Goal: Task Accomplishment & Management: Manage account settings

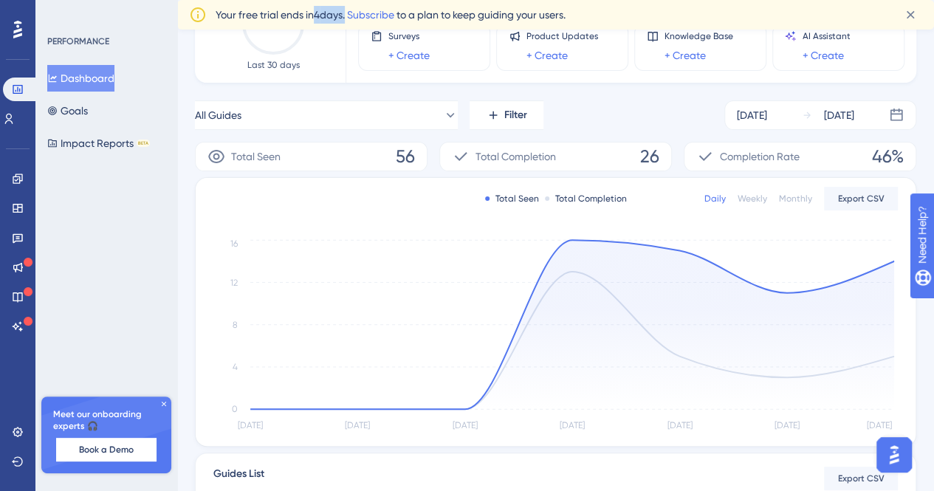
drag, startPoint x: 318, startPoint y: 17, endPoint x: 349, endPoint y: 17, distance: 31.0
click at [349, 17] on span "Your free trial ends [DATE]. Subscribe to a plan to keep guiding your users." at bounding box center [391, 15] width 350 height 18
click at [20, 180] on icon at bounding box center [18, 178] width 10 height 10
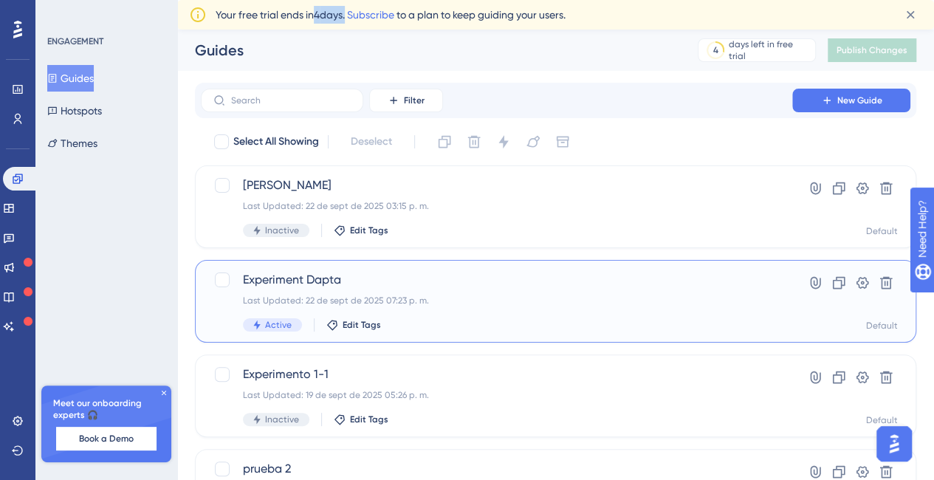
click at [299, 280] on span "Experiment Dapta" at bounding box center [496, 280] width 507 height 18
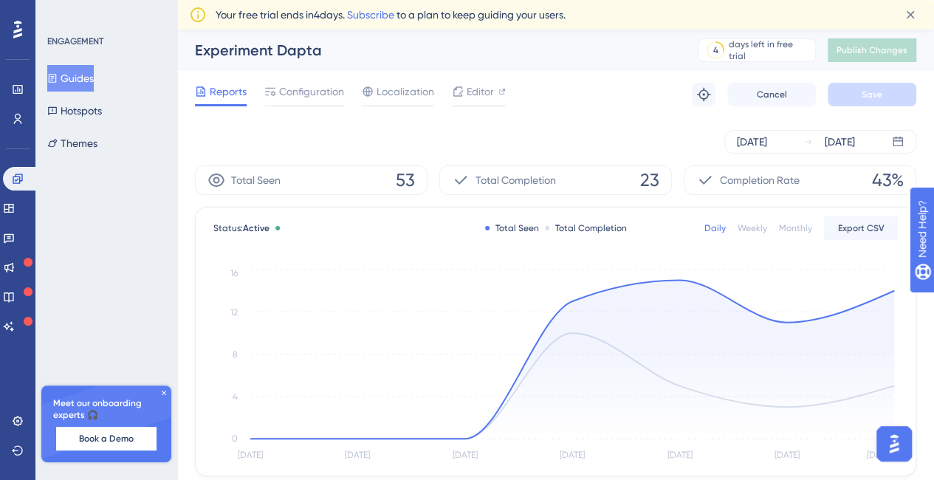
click at [317, 182] on div "Total Seen 53" at bounding box center [311, 180] width 233 height 30
click at [242, 182] on span "Total Seen" at bounding box center [255, 180] width 49 height 18
drag, startPoint x: 214, startPoint y: 57, endPoint x: 322, endPoint y: 55, distance: 107.8
click at [322, 55] on div "Experiment Dapta" at bounding box center [428, 50] width 466 height 21
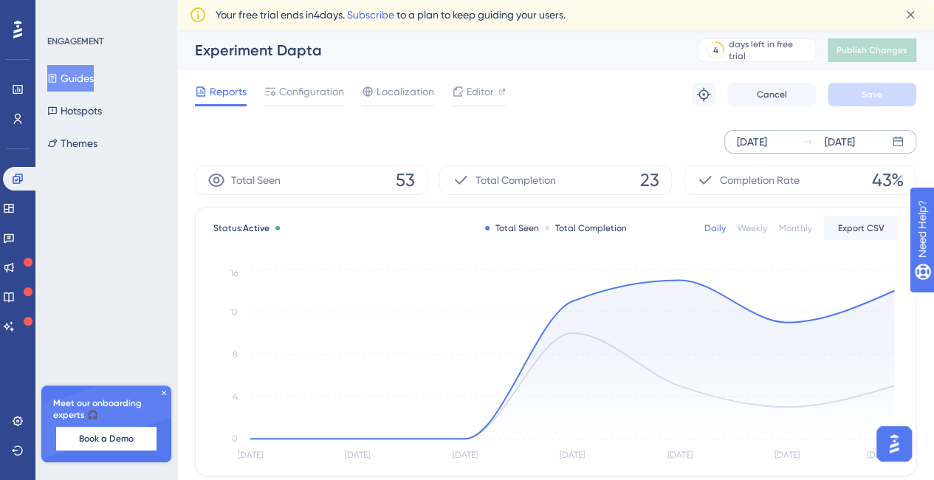
click at [767, 142] on div "[DATE]" at bounding box center [752, 142] width 30 height 18
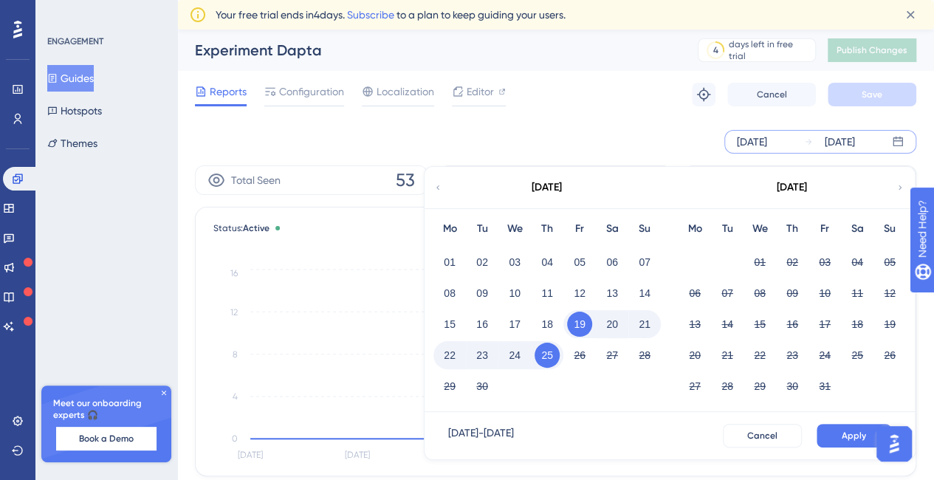
click at [453, 351] on button "22" at bounding box center [449, 354] width 25 height 25
click at [455, 352] on button "22" at bounding box center [449, 354] width 25 height 25
click at [453, 346] on button "22" at bounding box center [449, 354] width 25 height 25
click at [551, 351] on button "25" at bounding box center [546, 354] width 25 height 25
click at [850, 432] on span "Apply" at bounding box center [853, 436] width 24 height 12
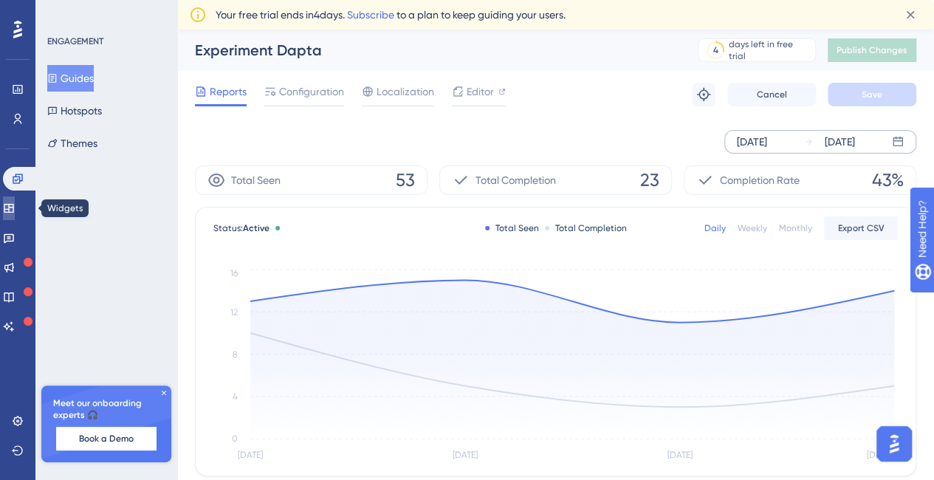
click at [15, 202] on icon at bounding box center [9, 208] width 12 height 12
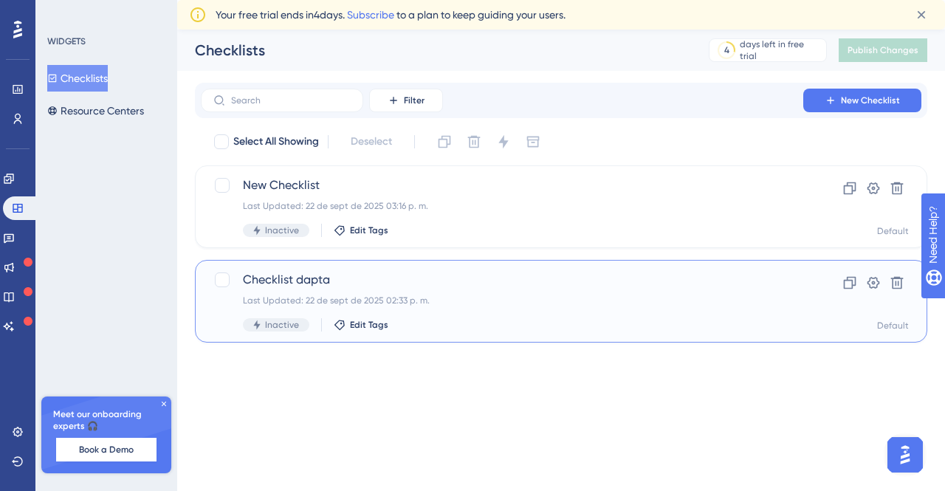
click at [283, 280] on span "Checklist dapta" at bounding box center [502, 280] width 518 height 18
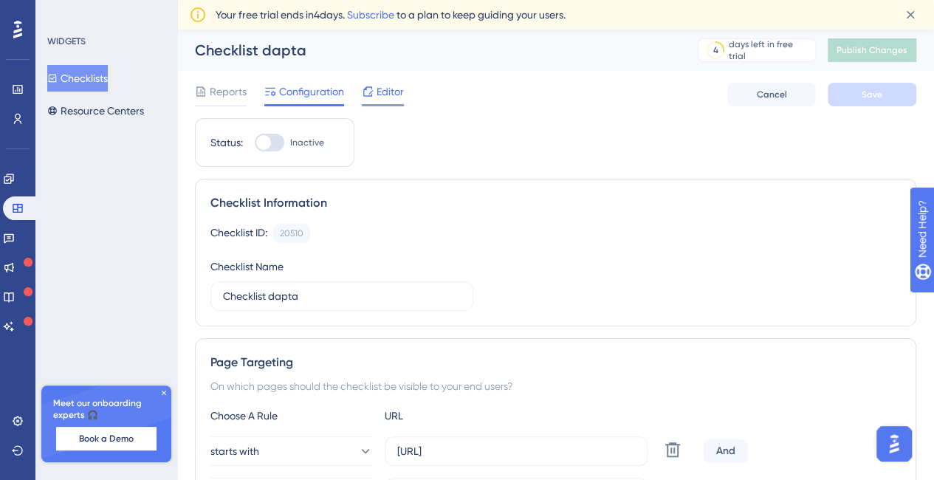
click at [373, 94] on div "Editor" at bounding box center [383, 92] width 42 height 18
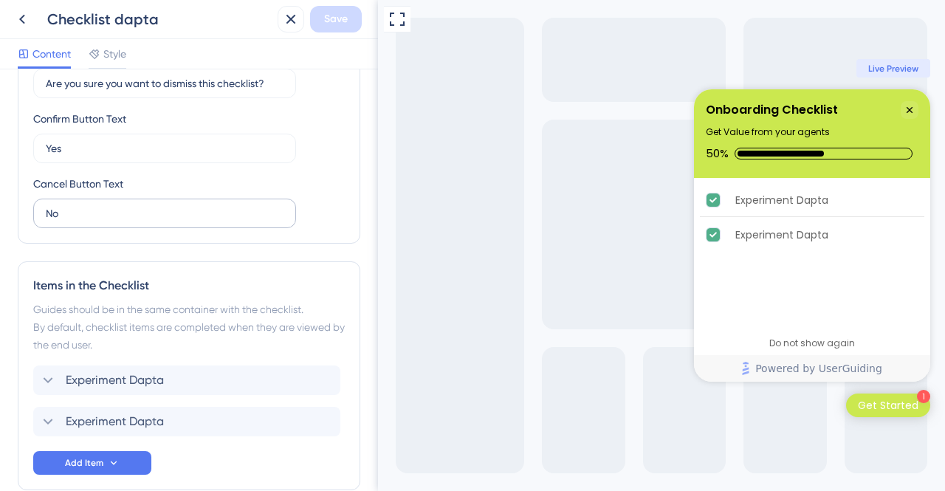
scroll to position [517, 0]
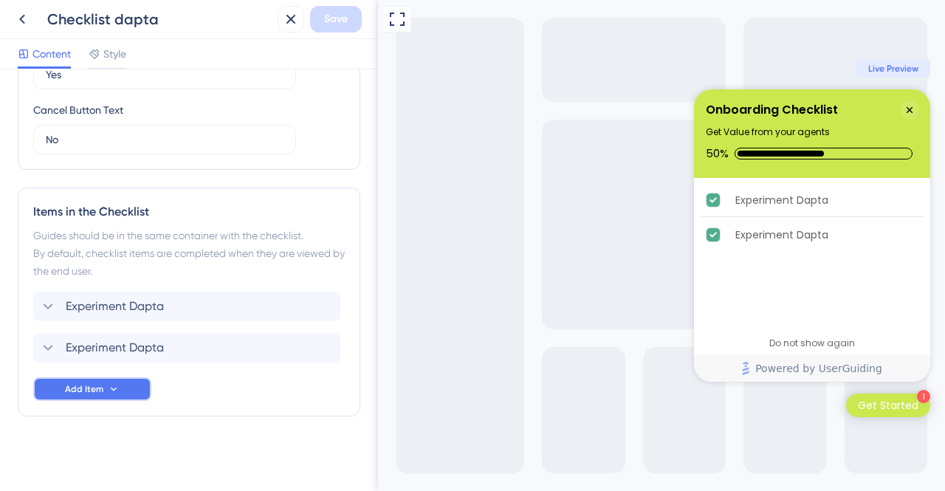
click at [121, 389] on button "Add Item" at bounding box center [92, 389] width 118 height 24
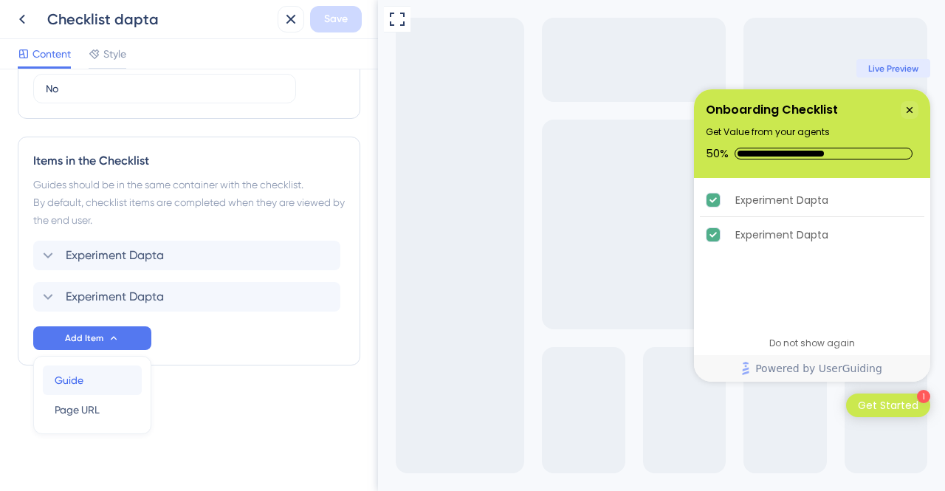
click at [80, 380] on span "Guide" at bounding box center [69, 380] width 29 height 18
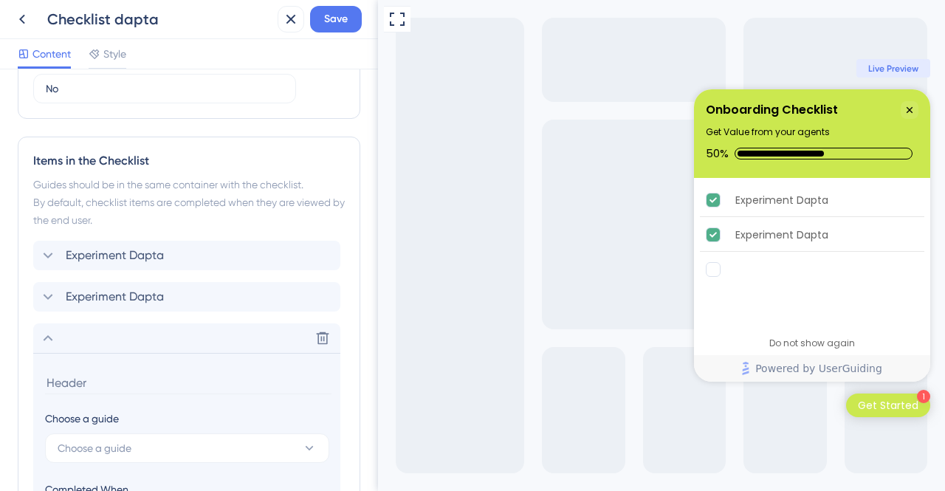
scroll to position [757, 0]
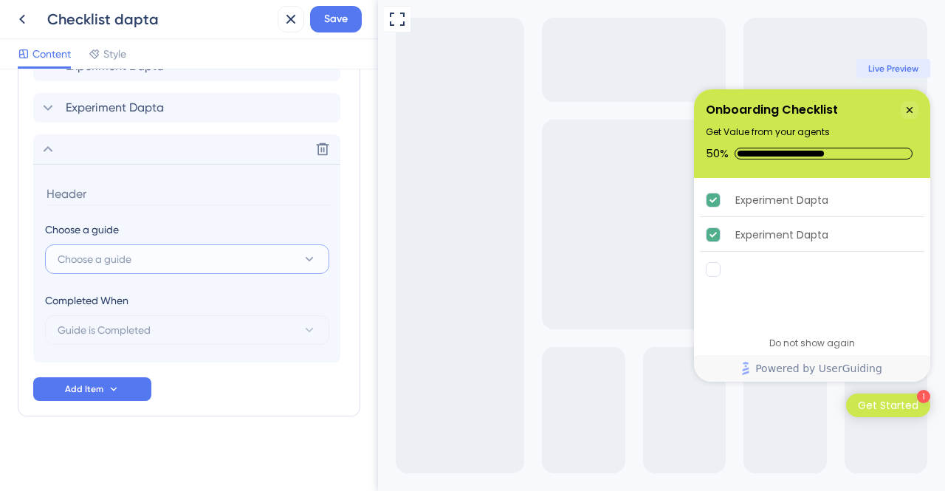
click at [144, 253] on button "Choose a guide" at bounding box center [187, 259] width 284 height 30
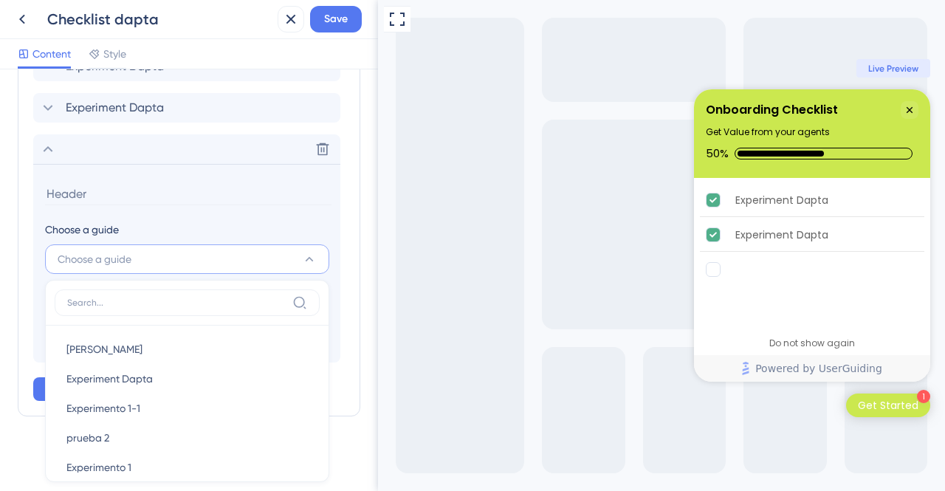
scroll to position [760, 0]
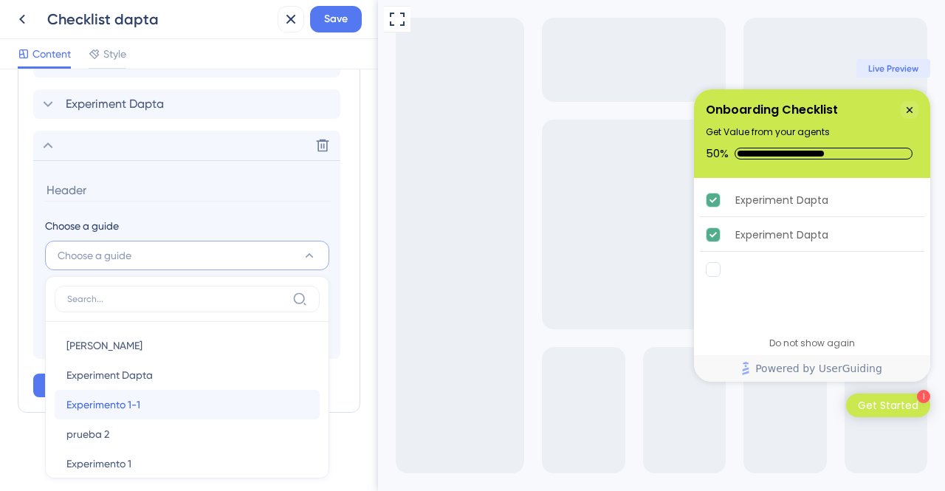
click at [120, 403] on span "Experimento 1-1" at bounding box center [103, 405] width 74 height 18
type input "Experimento 1-1"
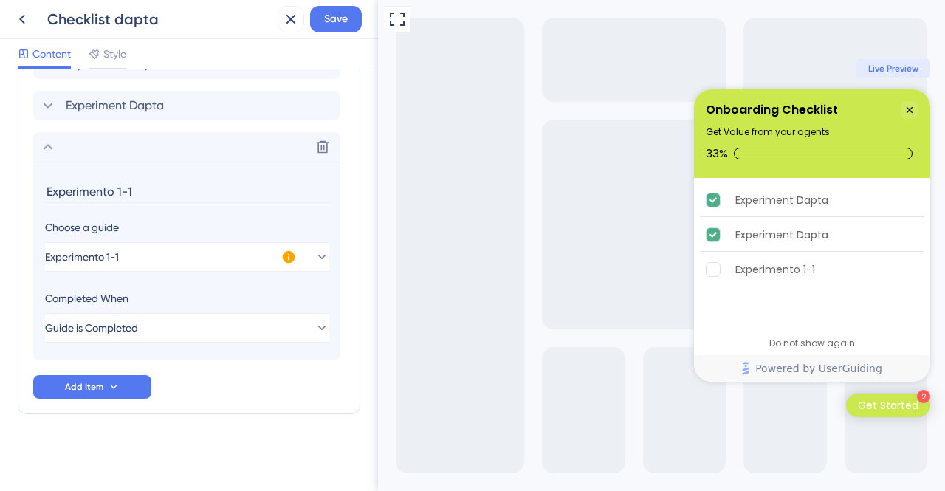
scroll to position [757, 0]
click at [715, 207] on icon "Experiment Dapta is complete." at bounding box center [713, 200] width 14 height 14
click at [712, 230] on icon "Experiment Dapta is complete." at bounding box center [713, 235] width 14 height 14
click at [716, 199] on icon "Experiment Dapta is complete." at bounding box center [712, 199] width 7 height 5
click at [125, 386] on button "Add Item" at bounding box center [92, 389] width 118 height 24
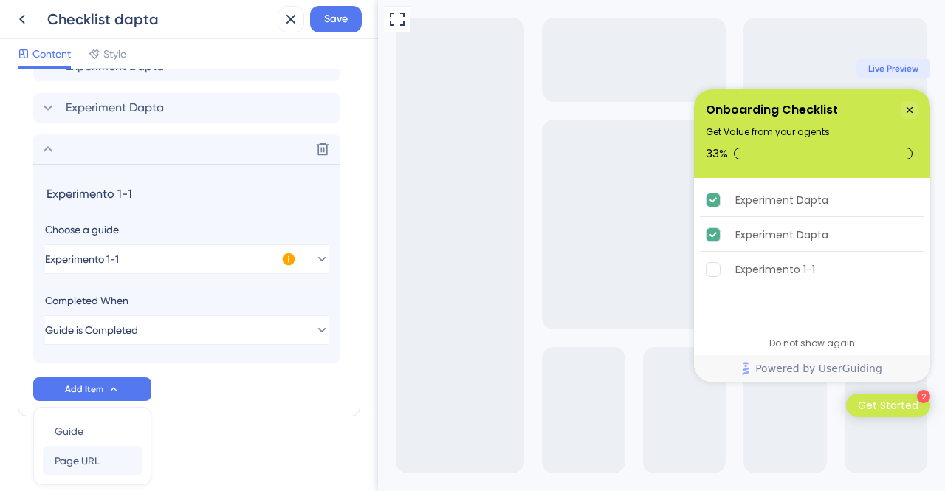
scroll to position [808, 0]
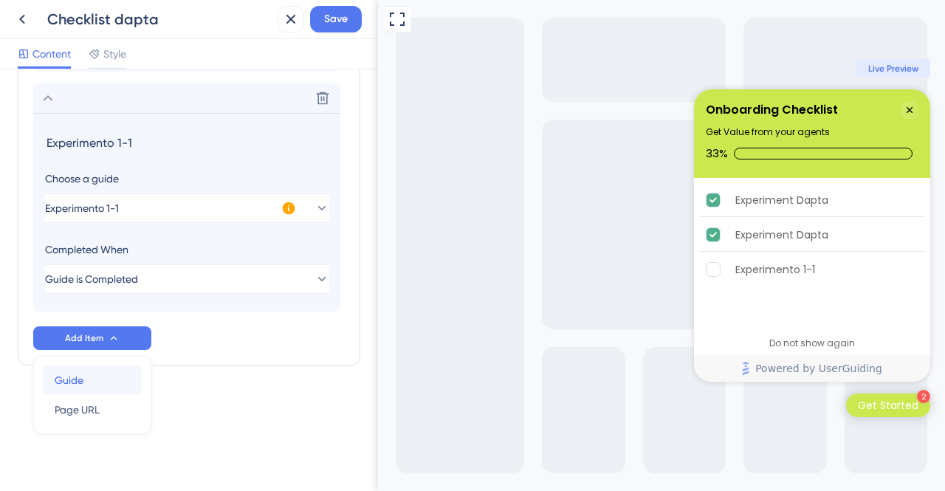
click at [88, 383] on div "Guide Guide" at bounding box center [92, 380] width 75 height 30
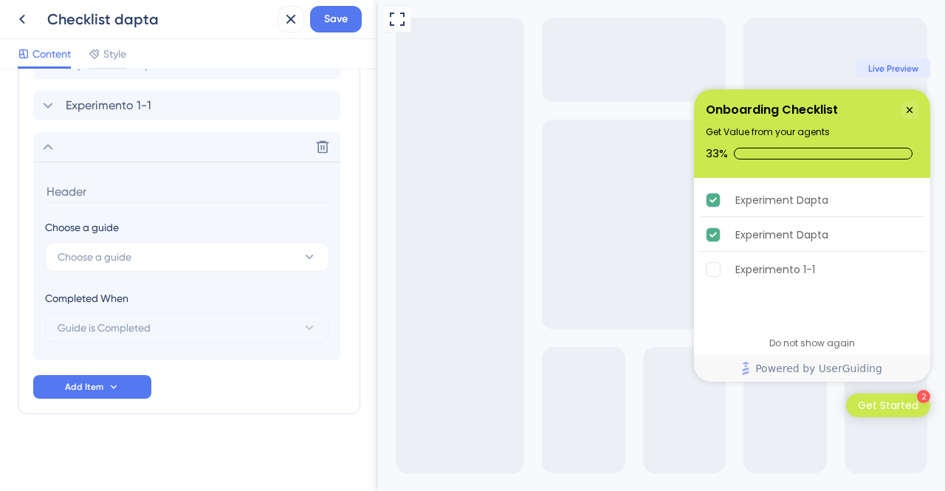
scroll to position [798, 0]
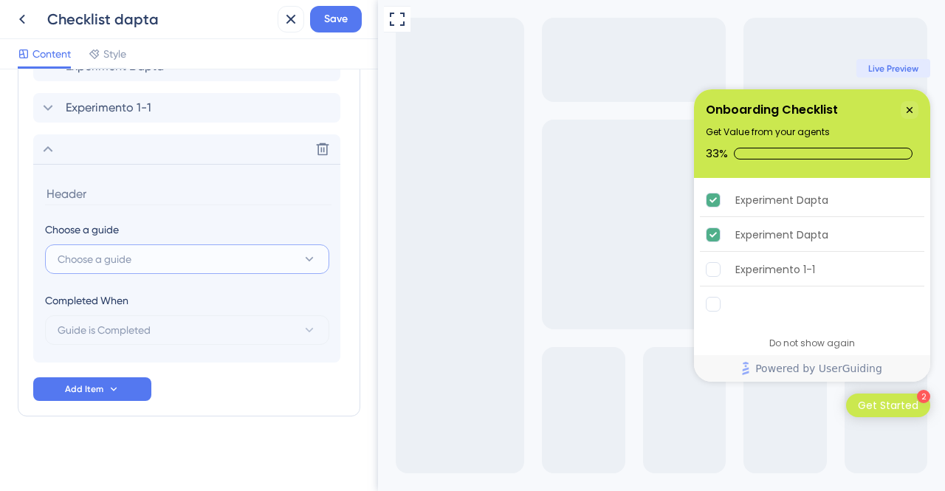
click at [252, 267] on button "Choose a guide" at bounding box center [187, 259] width 284 height 30
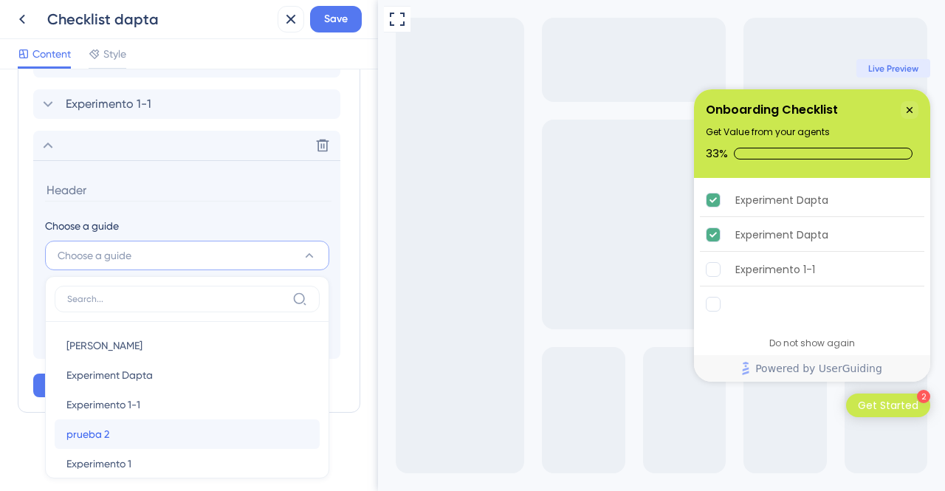
click at [125, 433] on div "prueba 2 prueba 2" at bounding box center [186, 434] width 241 height 30
type input "prueba 2"
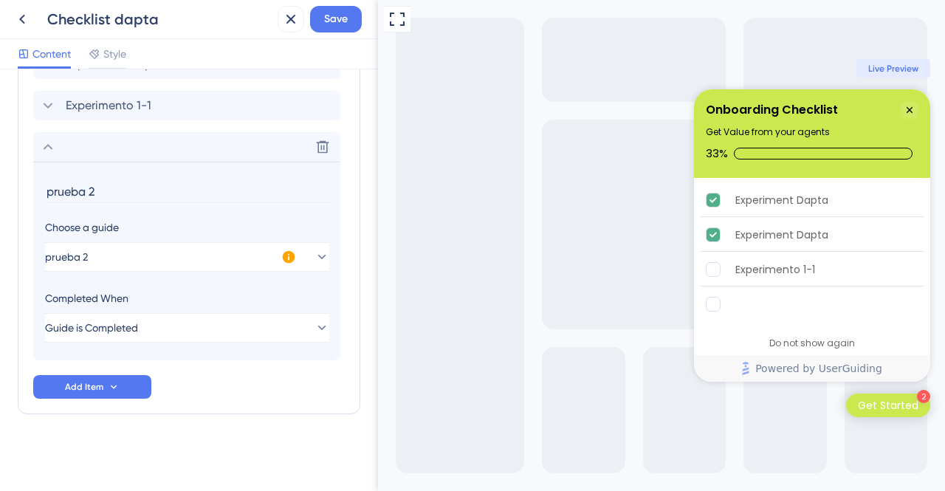
scroll to position [798, 0]
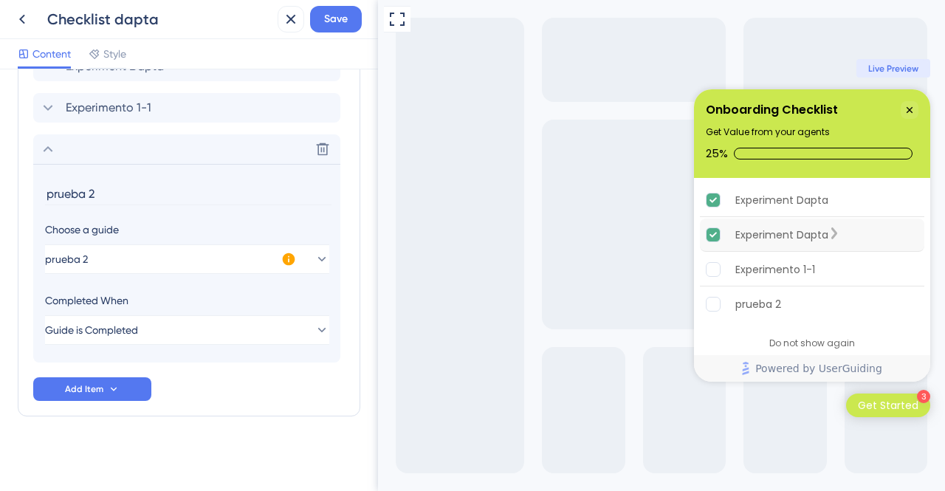
click at [714, 232] on icon "Experiment Dapta is complete." at bounding box center [713, 235] width 14 height 14
click at [711, 209] on div "Experiment Dapta" at bounding box center [812, 200] width 224 height 33
click at [325, 21] on span "Save" at bounding box center [336, 19] width 24 height 18
click at [898, 204] on div "Experiment Dapta" at bounding box center [812, 200] width 224 height 33
click at [840, 206] on div "Experiment Dapta is complete." at bounding box center [834, 200] width 12 height 18
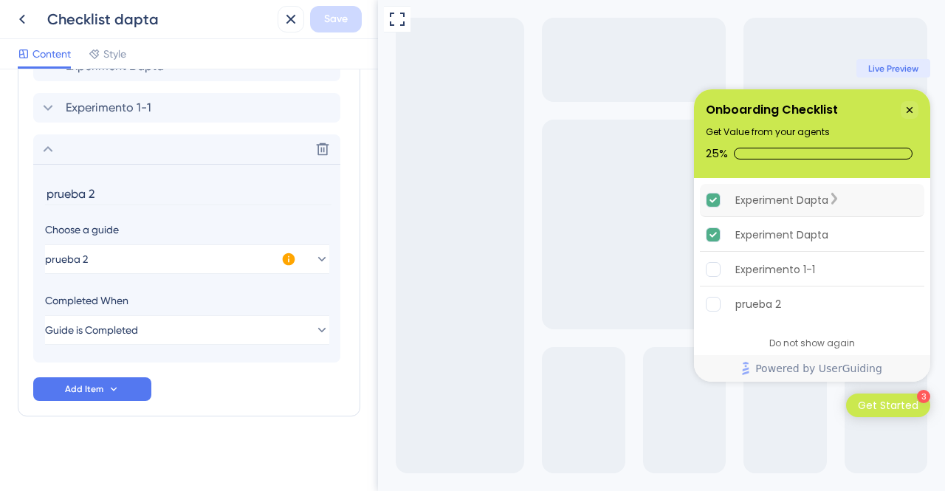
click at [837, 204] on icon "Experiment Dapta is complete." at bounding box center [834, 199] width 6 height 12
click at [836, 217] on div "Experiment Dapta Experiment Dapta Experimento 1-1 prueba 2" at bounding box center [812, 266] width 236 height 176
click at [757, 203] on div "Experiment Dapta" at bounding box center [781, 200] width 93 height 18
click at [724, 208] on div "Experiment Dapta" at bounding box center [812, 200] width 224 height 33
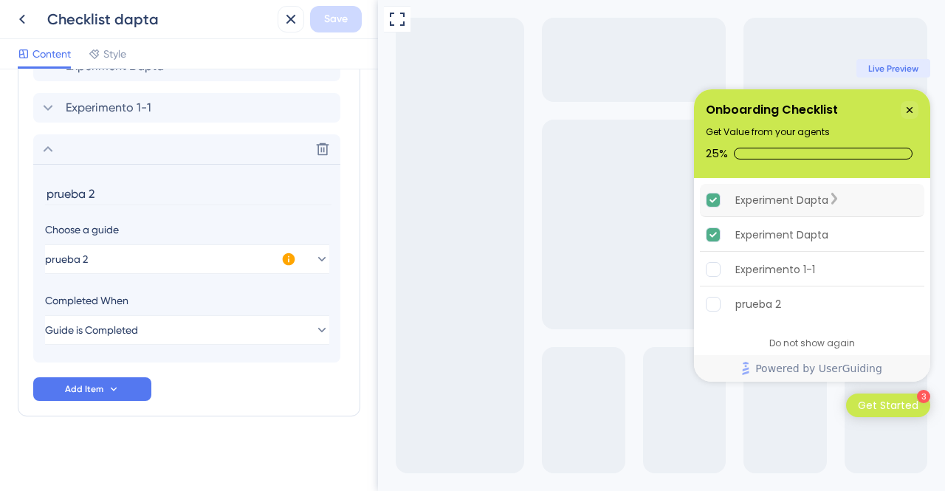
click at [717, 207] on div "Experiment Dapta" at bounding box center [812, 200] width 224 height 33
click at [716, 231] on icon "Experiment Dapta is complete." at bounding box center [713, 235] width 14 height 14
click at [719, 195] on icon "Experiment Dapta is complete." at bounding box center [713, 200] width 14 height 14
click at [711, 233] on icon "Experiment Dapta is complete." at bounding box center [713, 235] width 14 height 14
click at [716, 275] on rect "Experimento 1-1 is incomplete." at bounding box center [713, 270] width 14 height 14
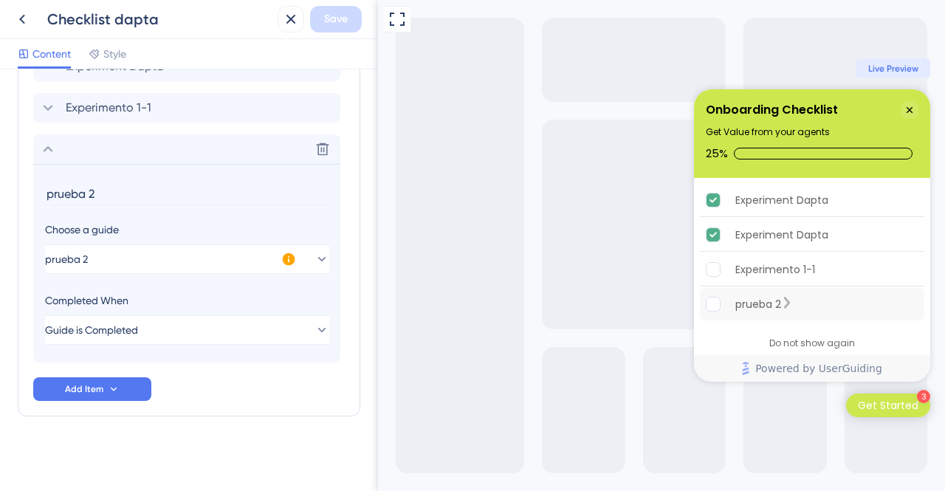
click at [717, 308] on rect "prueba 2 is incomplete." at bounding box center [713, 304] width 14 height 14
click at [713, 299] on rect "prueba 2 is incomplete." at bounding box center [713, 304] width 14 height 14
click at [712, 259] on div "Experimento 1-1" at bounding box center [812, 269] width 224 height 33
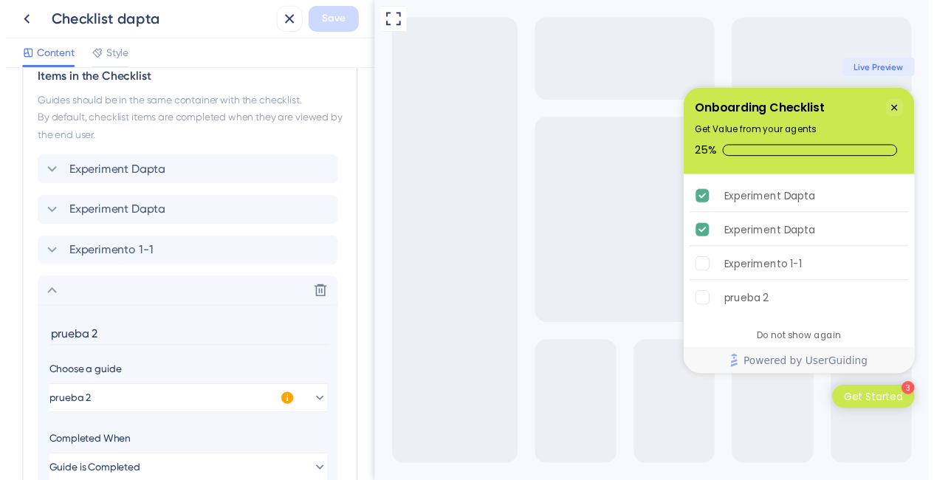
scroll to position [576, 0]
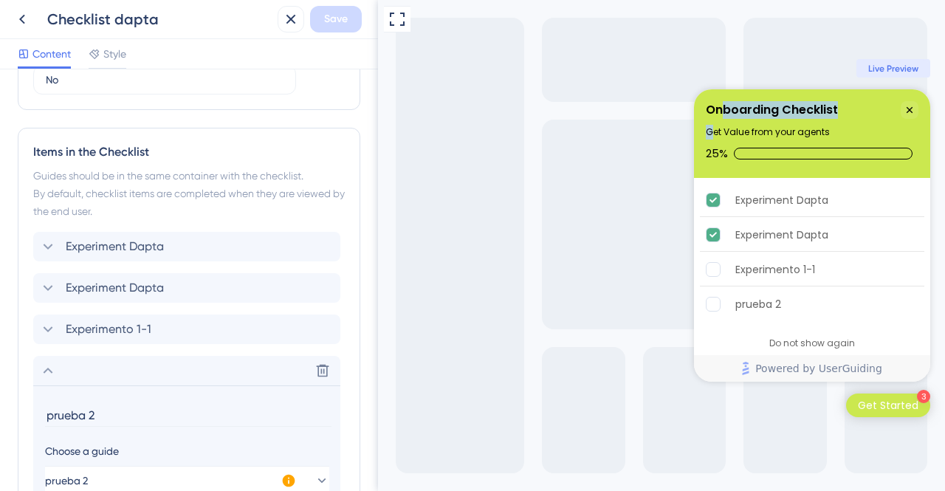
drag, startPoint x: 720, startPoint y: 110, endPoint x: 712, endPoint y: 120, distance: 13.6
click at [712, 120] on div "Onboarding Checklist Get Value from your agents 25%" at bounding box center [812, 133] width 236 height 89
click at [712, 118] on div "Onboarding Checklist" at bounding box center [772, 110] width 132 height 18
drag, startPoint x: 712, startPoint y: 110, endPoint x: 706, endPoint y: 117, distance: 9.4
click at [706, 117] on div "Onboarding Checklist" at bounding box center [772, 110] width 132 height 18
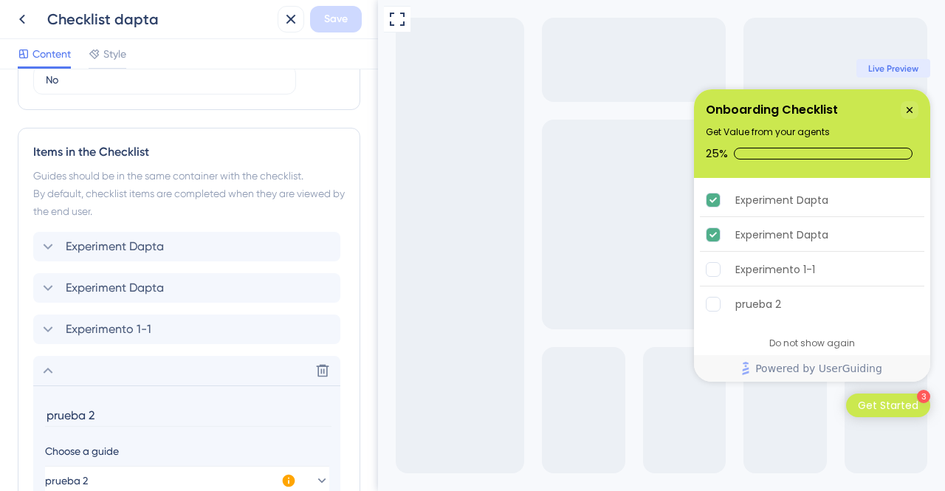
click at [726, 116] on div "Onboarding Checklist" at bounding box center [772, 110] width 132 height 18
click at [709, 275] on rect "Experimento 1-1 is incomplete." at bounding box center [713, 270] width 14 height 14
click at [717, 309] on rect "prueba 2 is incomplete." at bounding box center [713, 304] width 14 height 14
click at [28, 18] on icon at bounding box center [22, 19] width 18 height 18
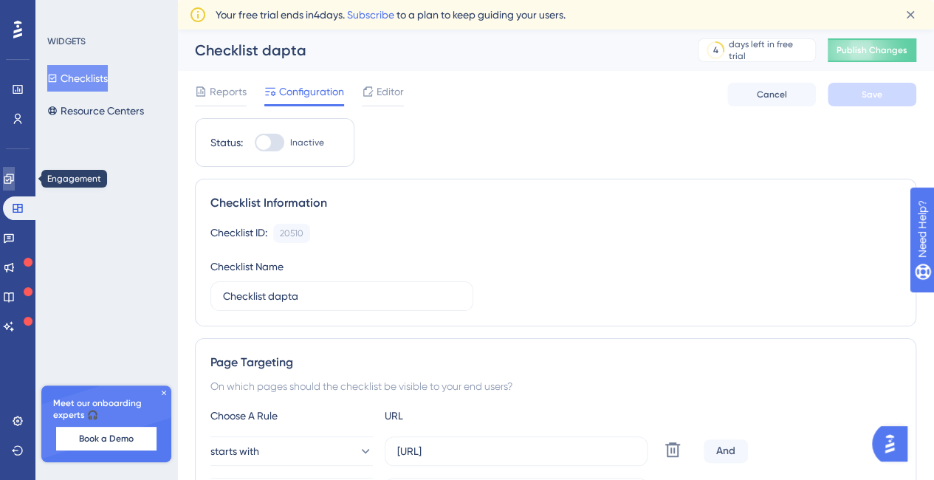
click at [15, 173] on link at bounding box center [9, 179] width 12 height 24
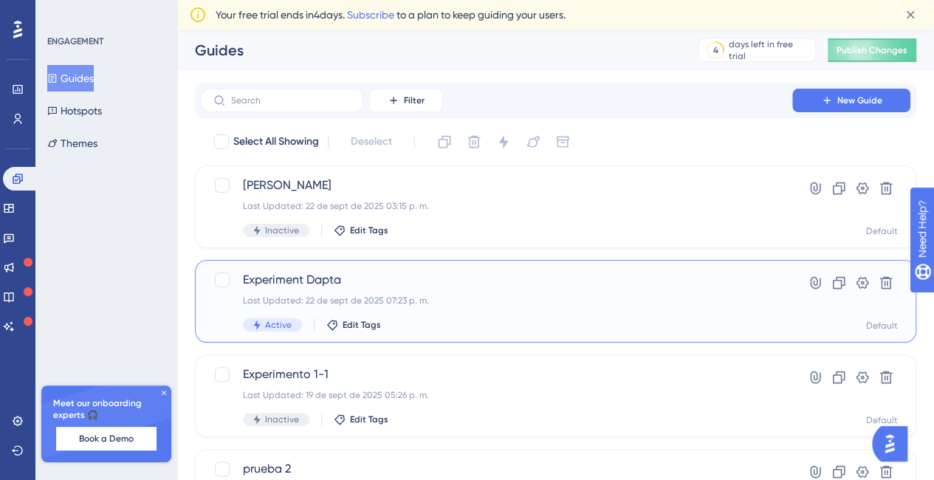
click at [291, 281] on span "Experiment Dapta" at bounding box center [496, 280] width 507 height 18
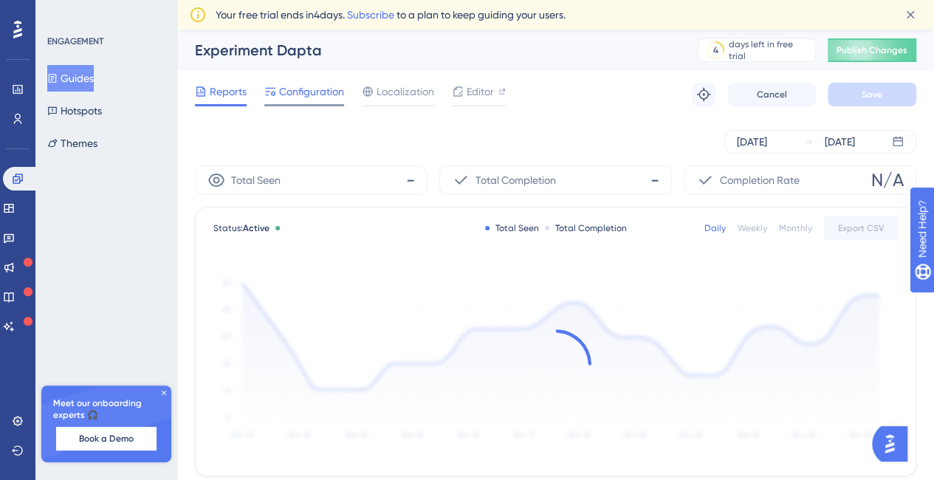
click at [314, 89] on span "Configuration" at bounding box center [311, 92] width 65 height 18
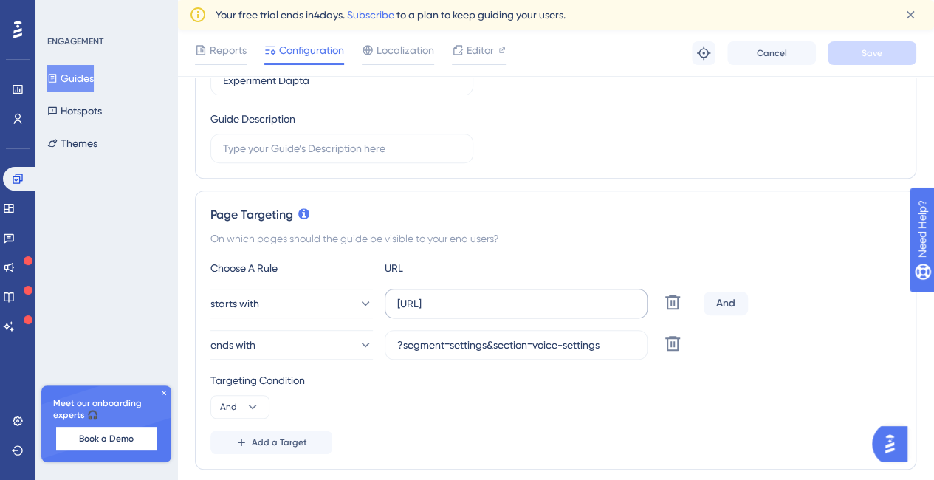
scroll to position [295, 0]
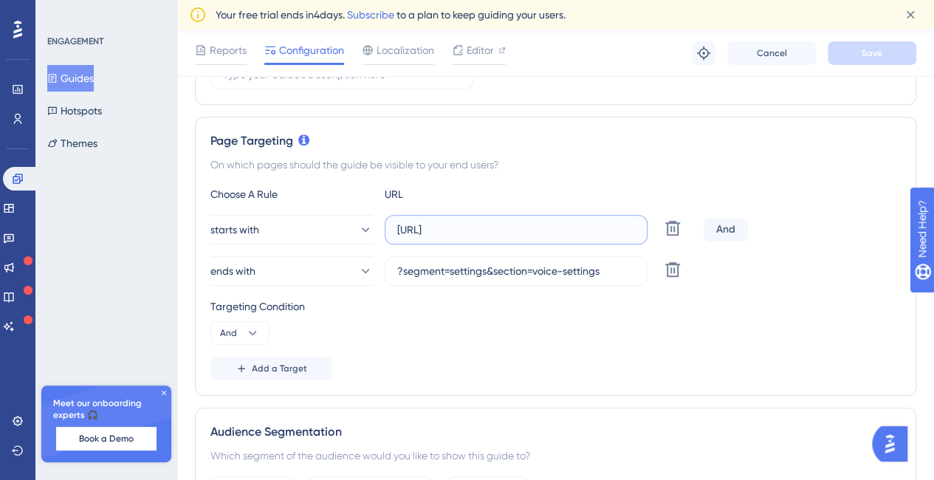
drag, startPoint x: 434, startPoint y: 224, endPoint x: 601, endPoint y: 204, distance: 168.0
click at [601, 204] on div "Choose A Rule URL starts with [URL] Delete And ends with ?segment=settings&sect…" at bounding box center [555, 282] width 690 height 195
click at [480, 257] on label "?segment=settings&section=voice-settings" at bounding box center [516, 271] width 263 height 30
click at [480, 263] on input "?segment=settings&section=voice-settings" at bounding box center [516, 271] width 238 height 16
click at [497, 390] on div "Page Targeting On which pages should the guide be visible to your end users? Ch…" at bounding box center [555, 256] width 721 height 279
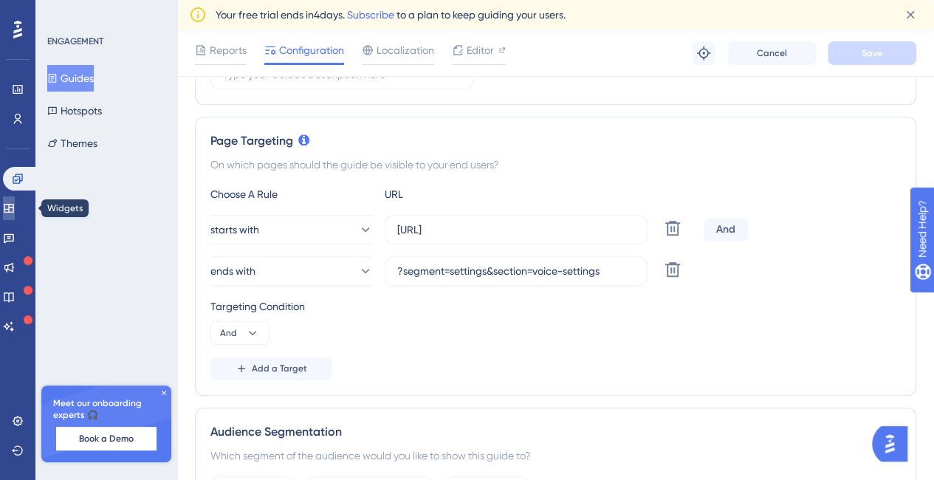
click at [15, 201] on link at bounding box center [9, 208] width 12 height 24
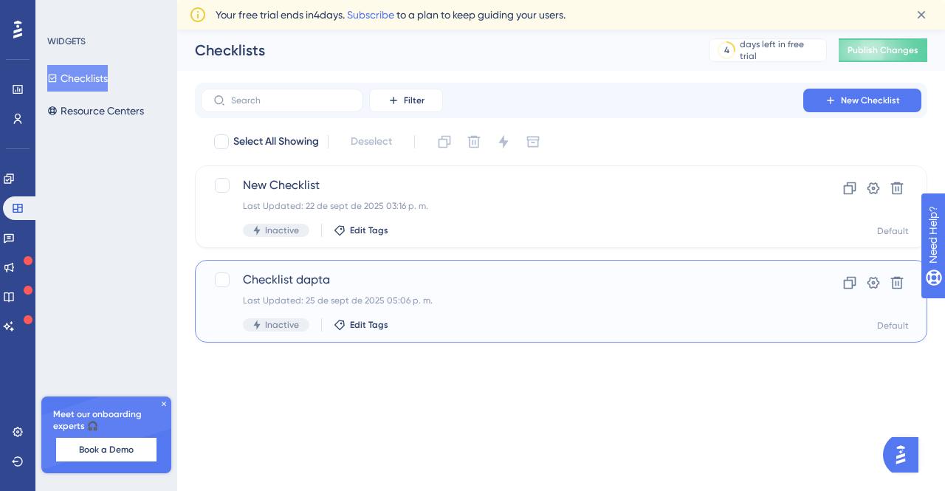
click at [281, 278] on span "Checklist dapta" at bounding box center [502, 280] width 518 height 18
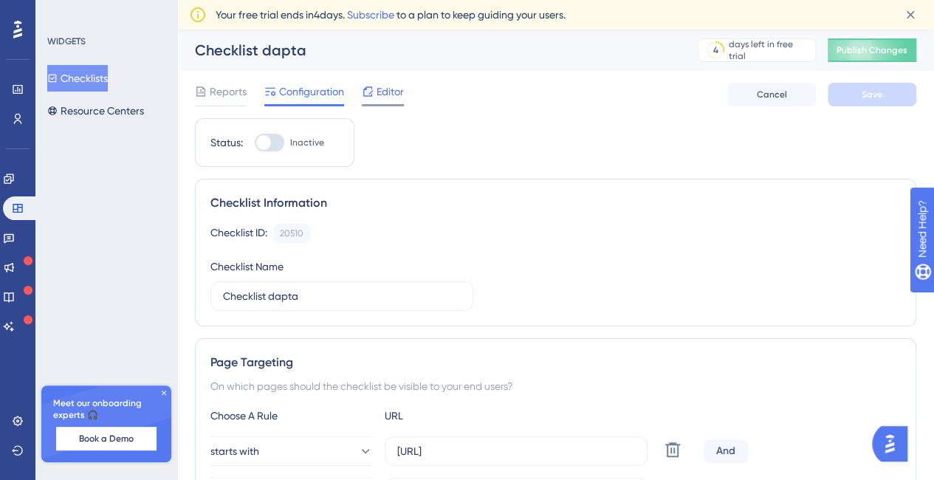
click at [379, 86] on span "Editor" at bounding box center [389, 92] width 27 height 18
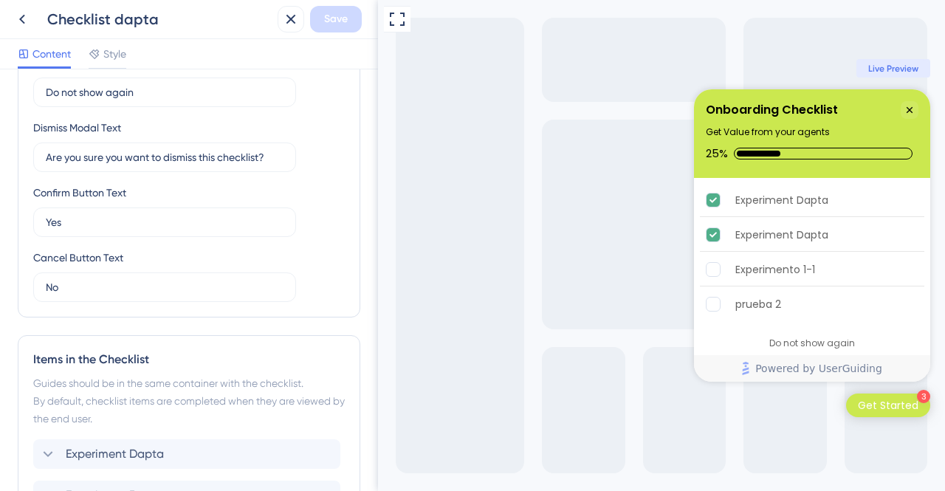
scroll to position [517, 0]
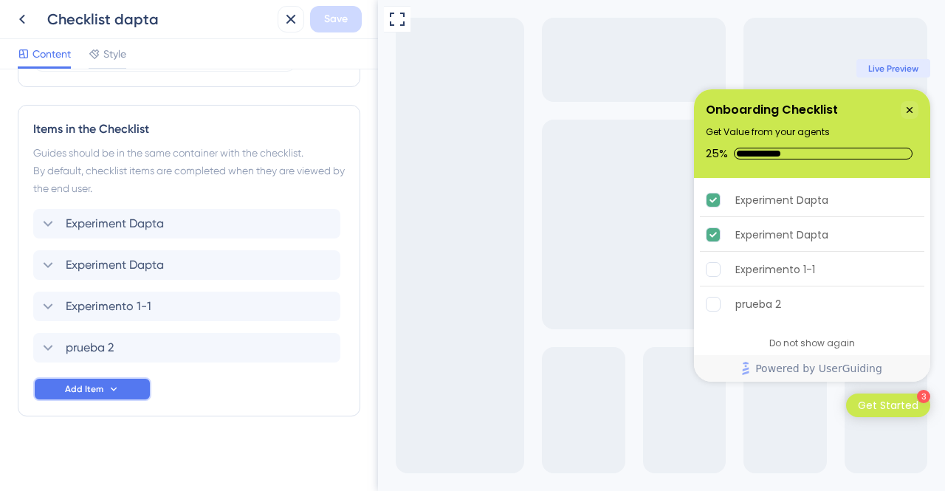
click at [121, 390] on button "Add Item" at bounding box center [92, 389] width 118 height 24
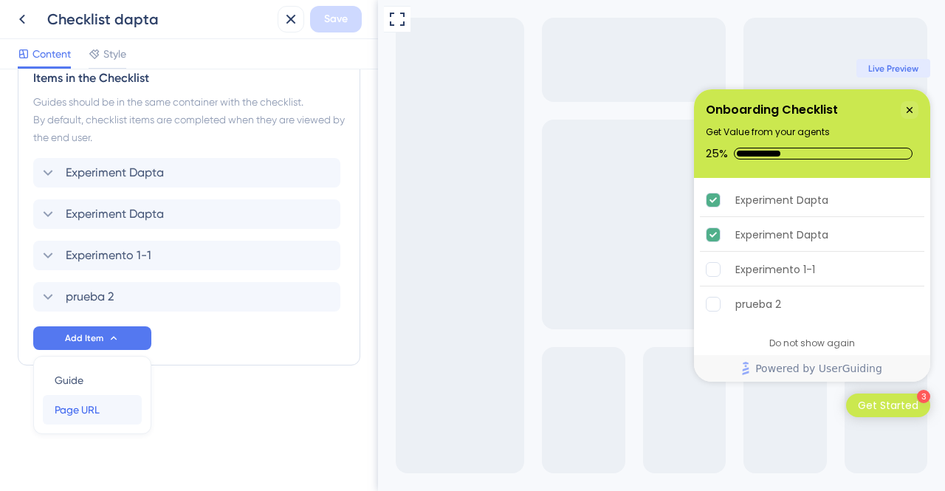
click at [84, 408] on span "Page URL" at bounding box center [77, 410] width 45 height 18
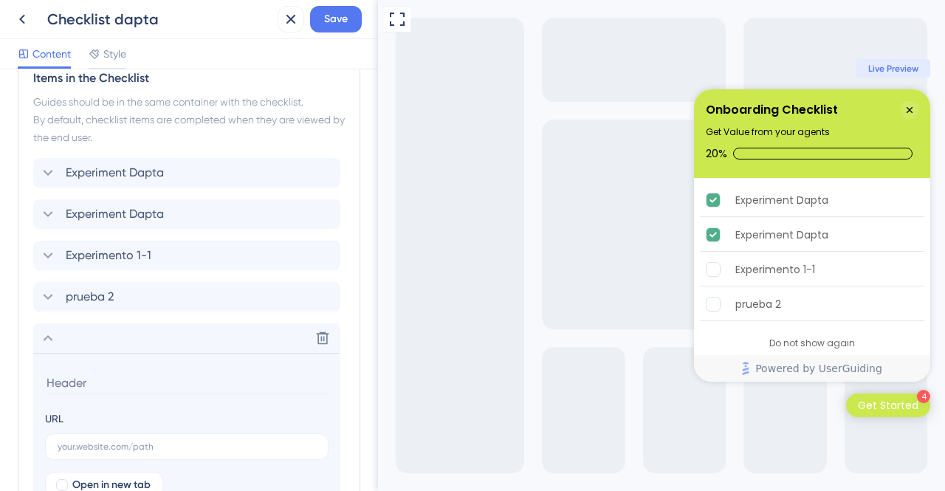
scroll to position [863, 0]
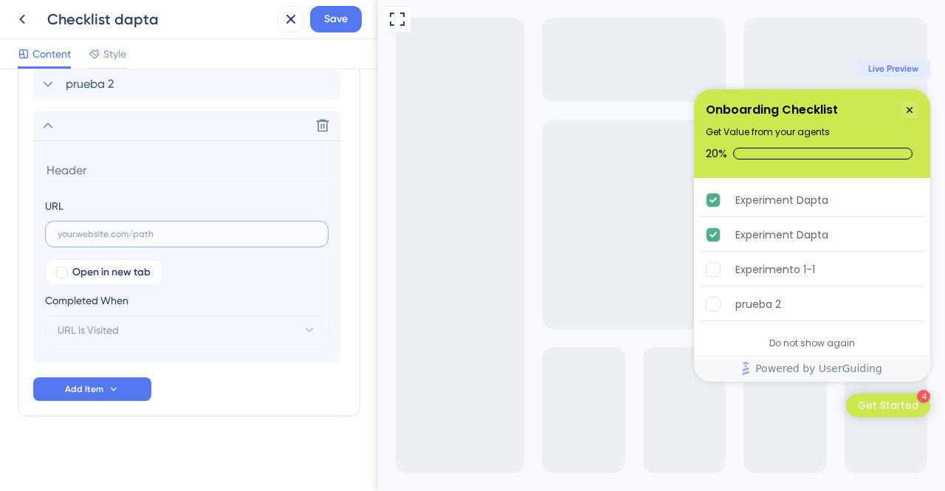
click at [132, 229] on input "text" at bounding box center [187, 234] width 258 height 10
click at [89, 235] on input "text" at bounding box center [187, 234] width 258 height 10
click at [75, 233] on input "text" at bounding box center [187, 234] width 258 height 10
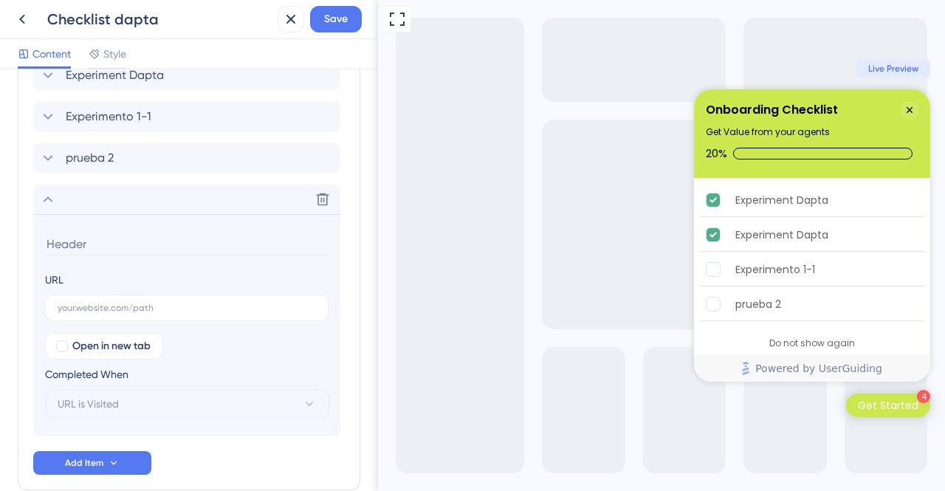
click at [49, 197] on icon at bounding box center [49, 199] width 10 height 6
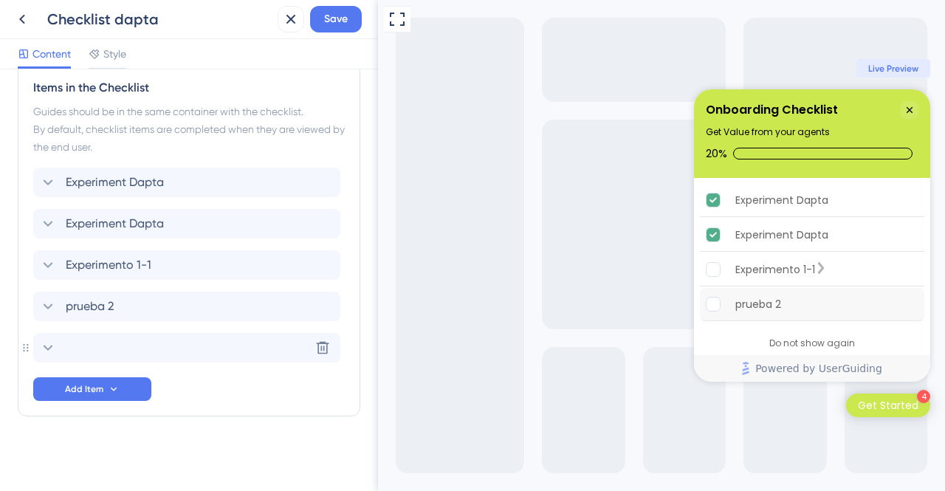
scroll to position [7, 0]
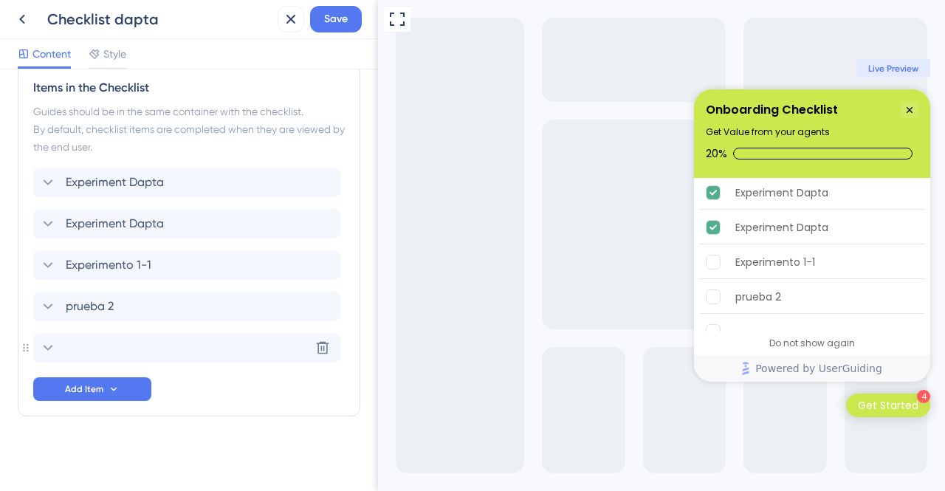
click at [815, 335] on div "Do not show again" at bounding box center [812, 343] width 236 height 24
click at [817, 340] on div "Do not show again" at bounding box center [812, 343] width 86 height 12
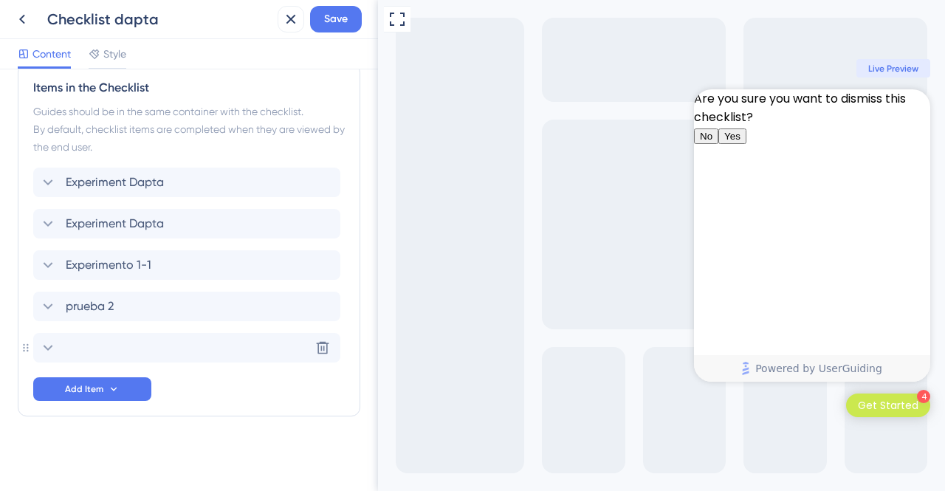
click at [712, 142] on span "No" at bounding box center [706, 136] width 13 height 11
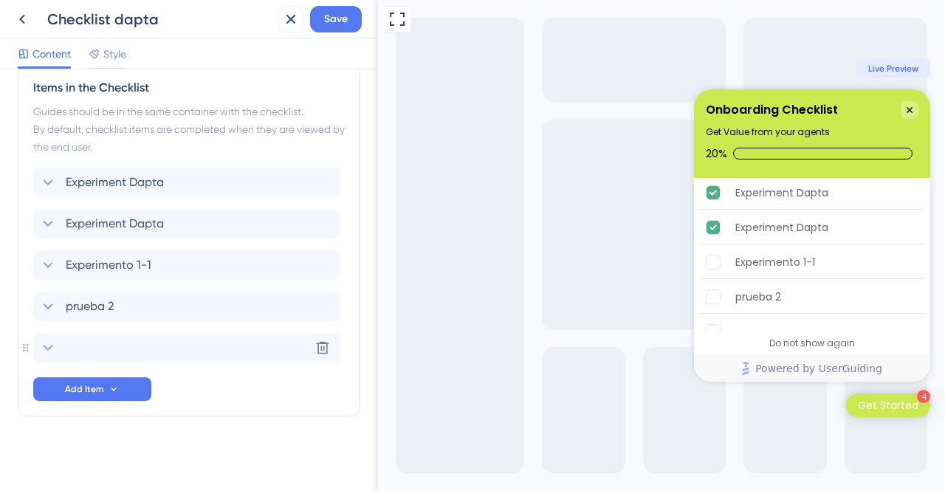
click at [906, 107] on icon "Close Checklist" at bounding box center [909, 110] width 12 height 12
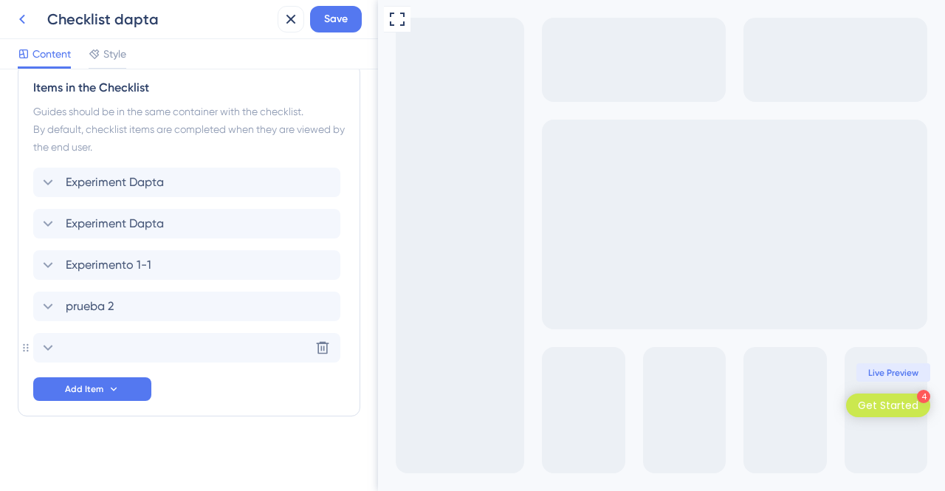
click at [27, 21] on icon at bounding box center [22, 19] width 18 height 18
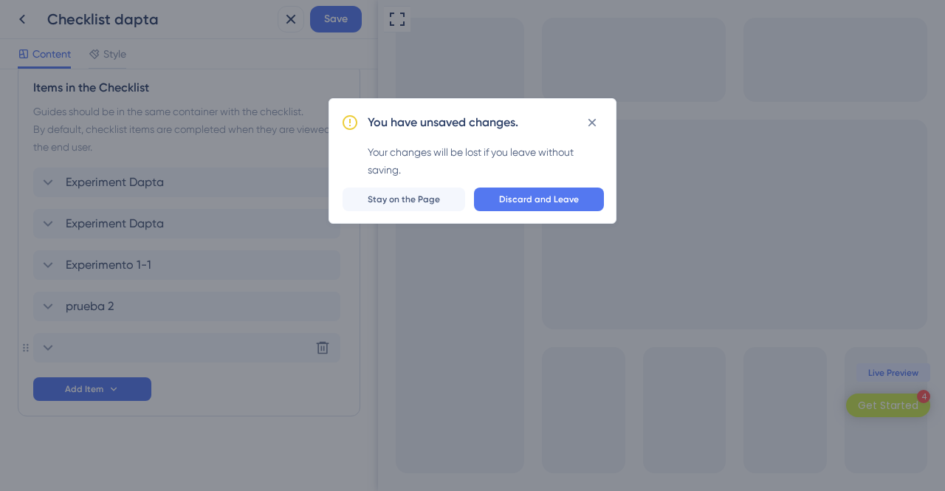
click at [506, 182] on div "You have unsaved changes. Your changes will be lost if you leave without saving…" at bounding box center [472, 160] width 288 height 125
click at [505, 192] on button "Discard and Leave" at bounding box center [539, 199] width 130 height 24
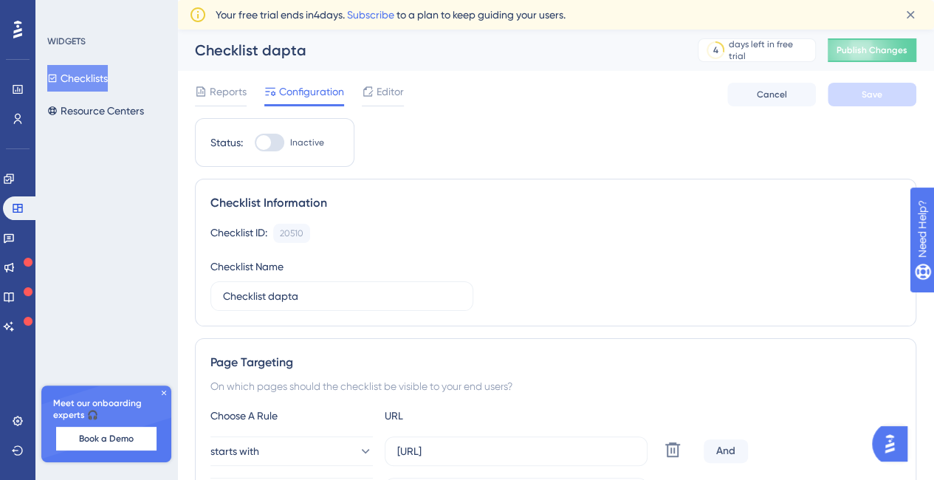
click at [103, 80] on button "Checklists" at bounding box center [77, 78] width 61 height 27
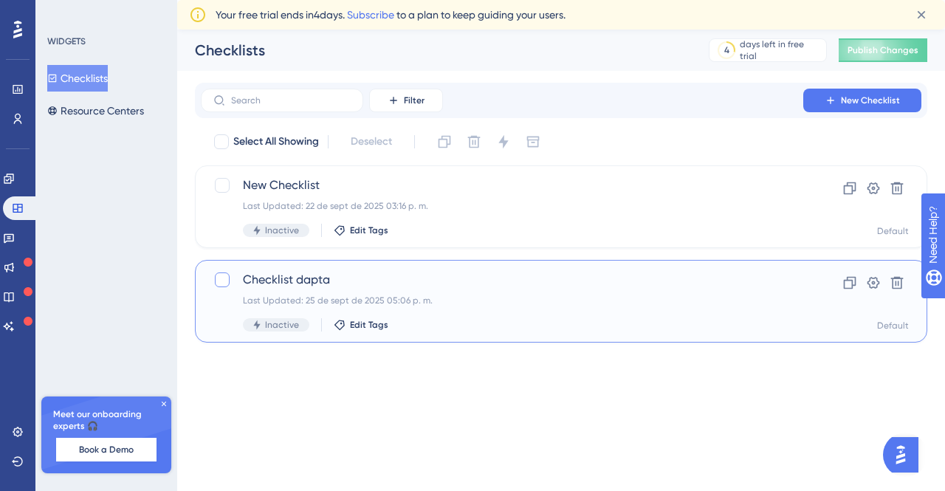
click at [218, 280] on div at bounding box center [222, 279] width 15 height 15
checkbox input "true"
click at [896, 281] on icon at bounding box center [897, 283] width 13 height 13
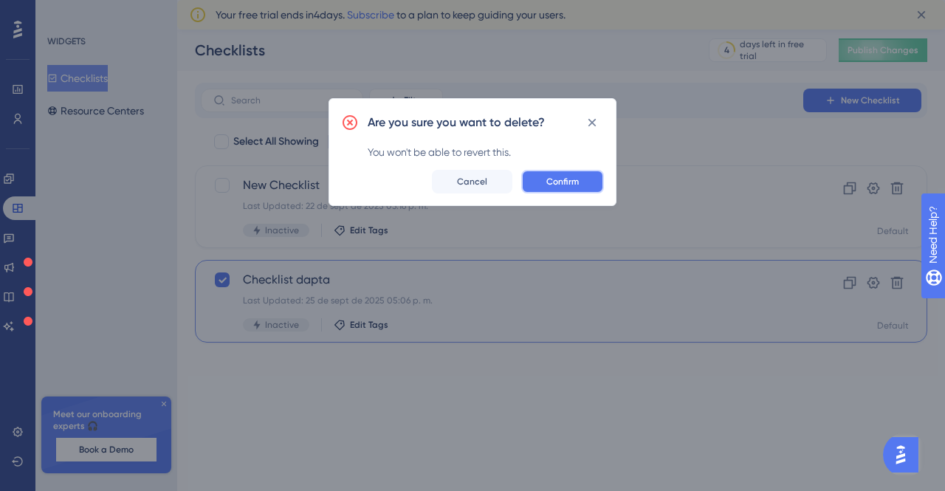
click at [533, 179] on button "Confirm" at bounding box center [562, 182] width 83 height 24
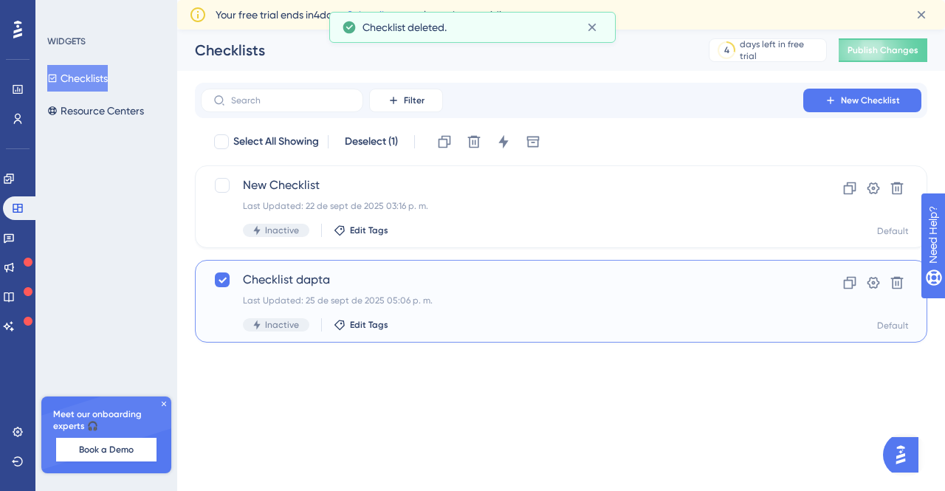
checkbox input "false"
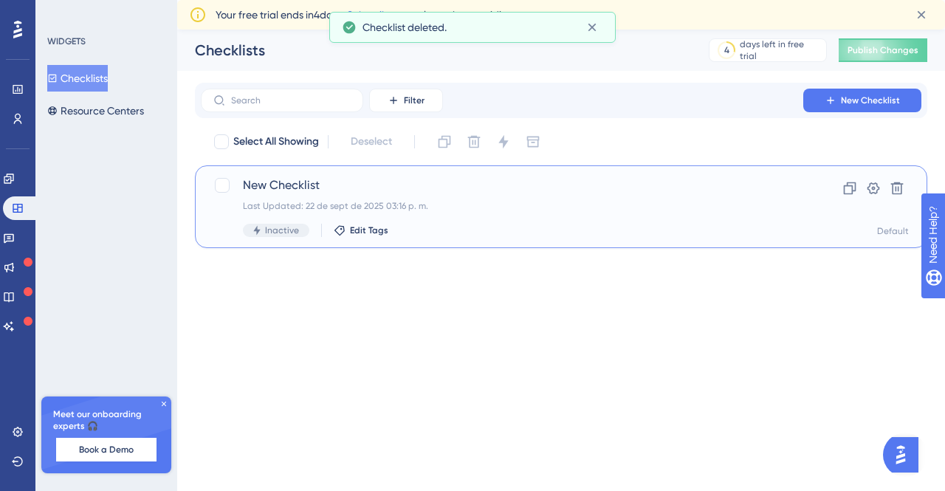
click at [438, 185] on span "New Checklist" at bounding box center [502, 185] width 518 height 18
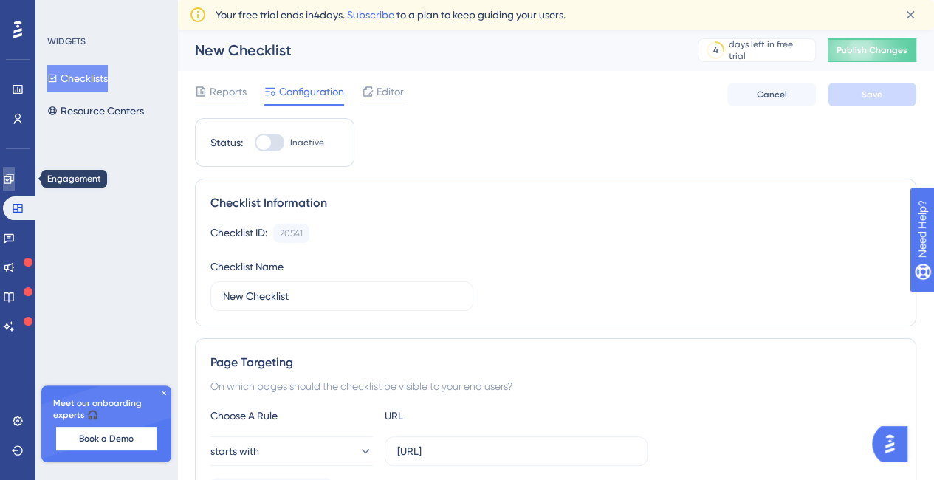
click at [15, 171] on link at bounding box center [9, 179] width 12 height 24
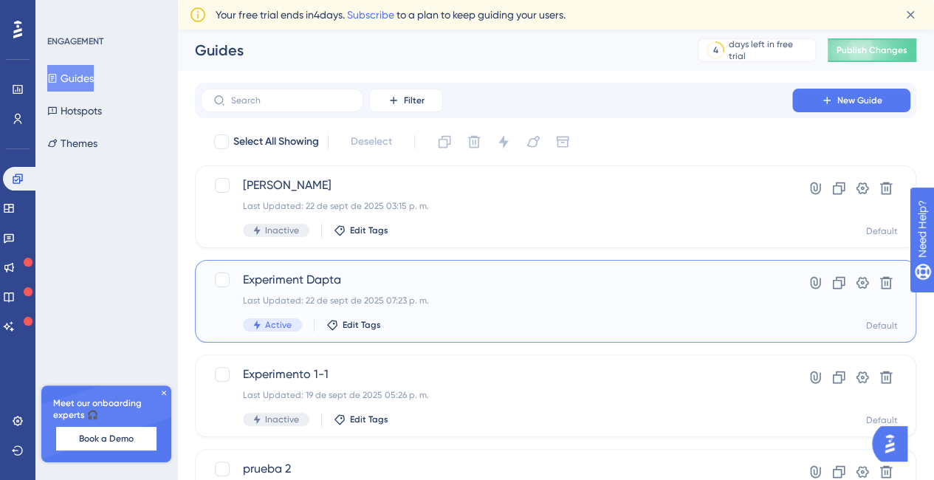
click at [304, 275] on span "Experiment Dapta" at bounding box center [496, 280] width 507 height 18
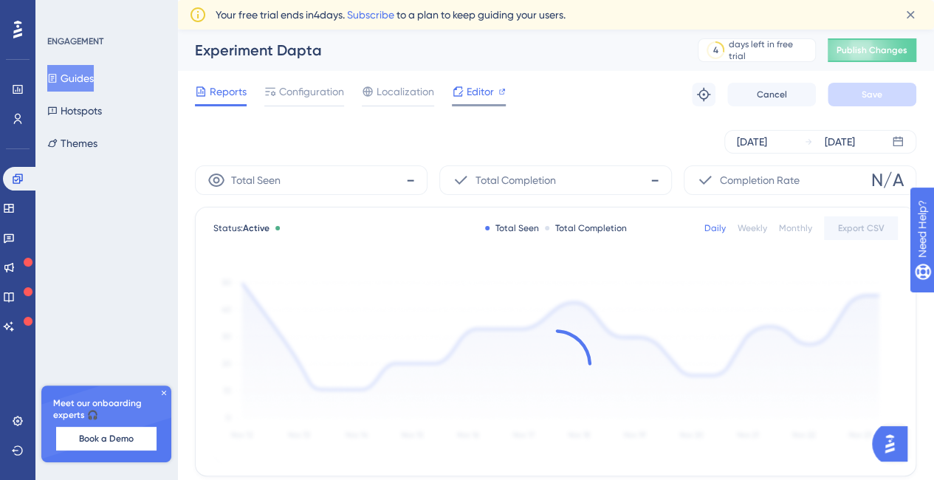
click at [486, 89] on span "Editor" at bounding box center [479, 92] width 27 height 18
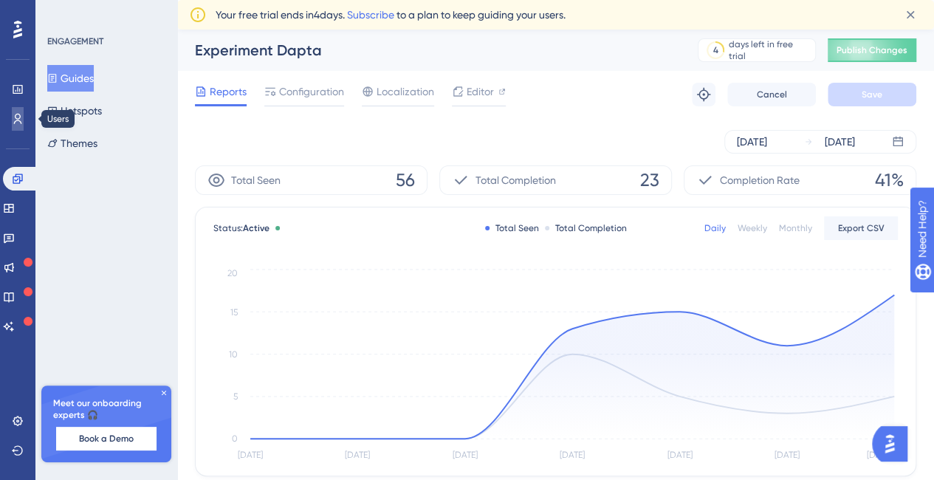
click at [20, 123] on icon at bounding box center [18, 119] width 12 height 12
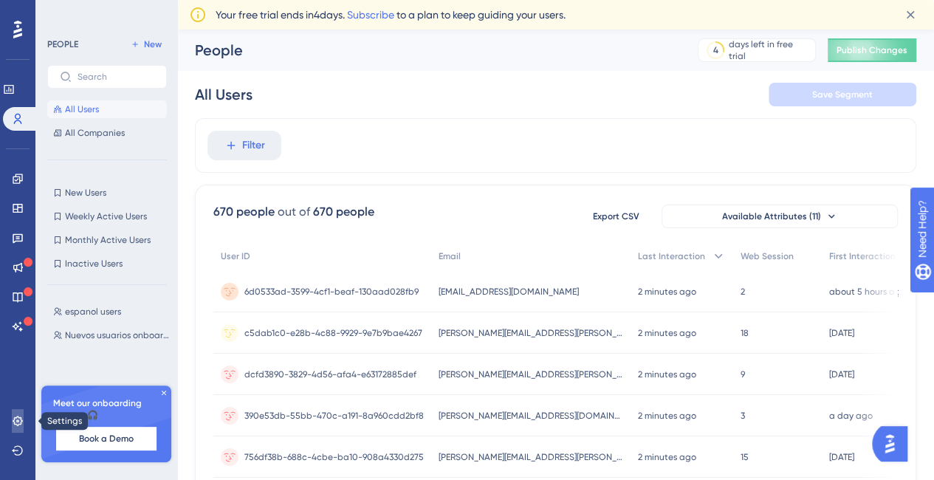
click at [17, 426] on icon at bounding box center [18, 421] width 12 height 12
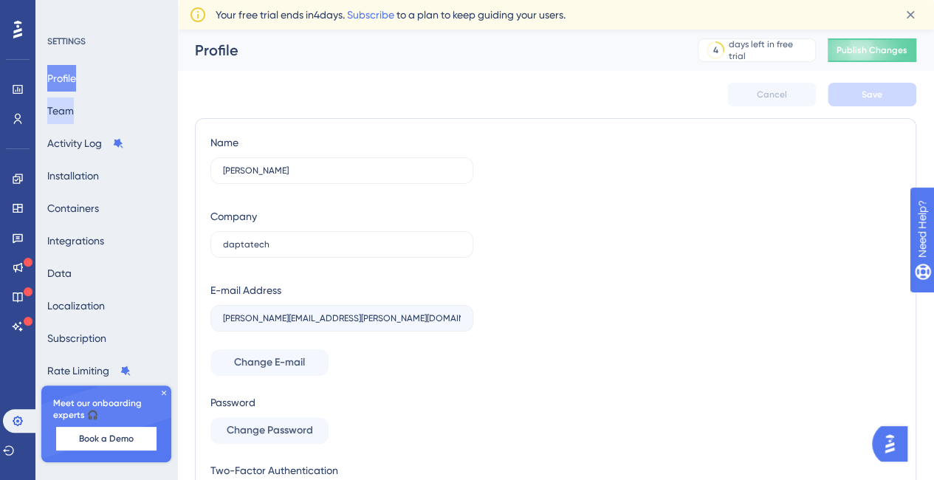
click at [71, 107] on button "Team" at bounding box center [60, 110] width 27 height 27
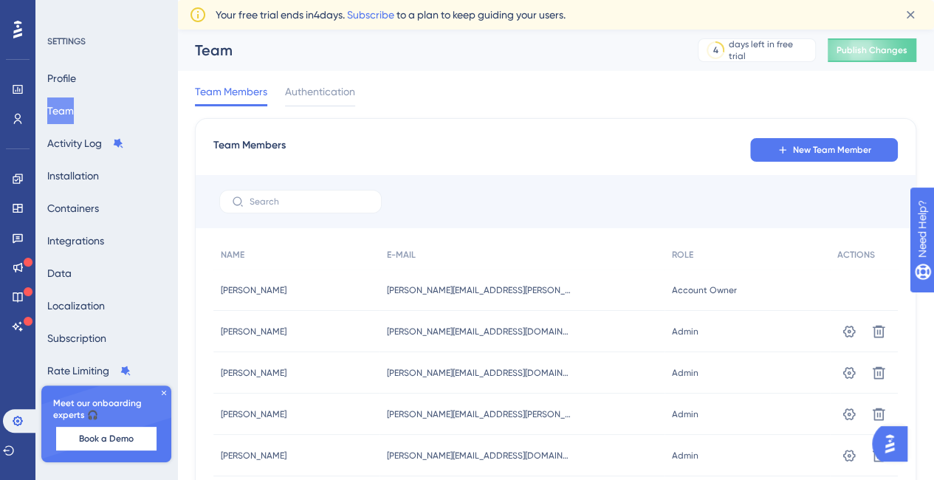
scroll to position [74, 0]
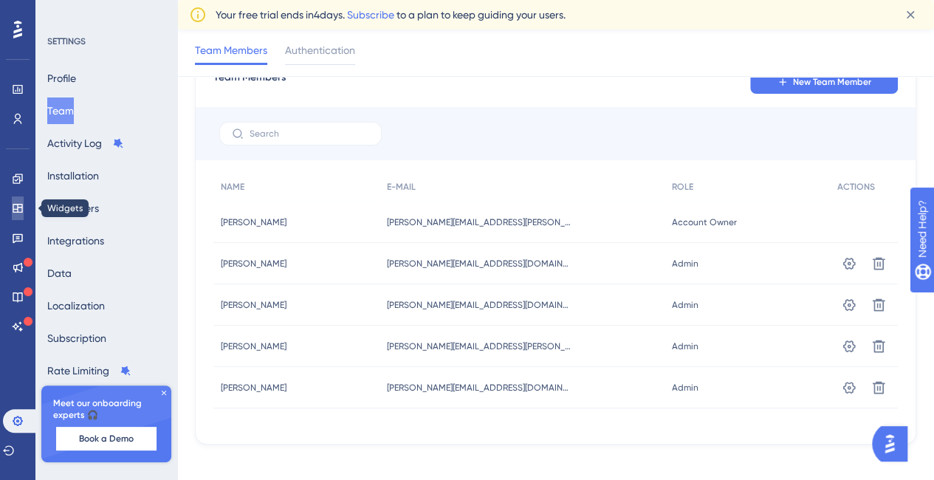
click at [14, 211] on icon at bounding box center [18, 208] width 12 height 12
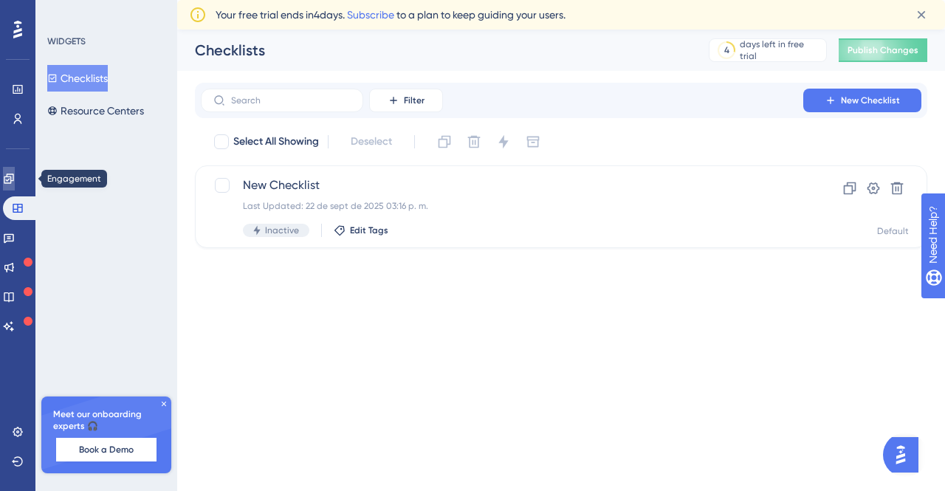
click at [15, 182] on icon at bounding box center [9, 179] width 12 height 12
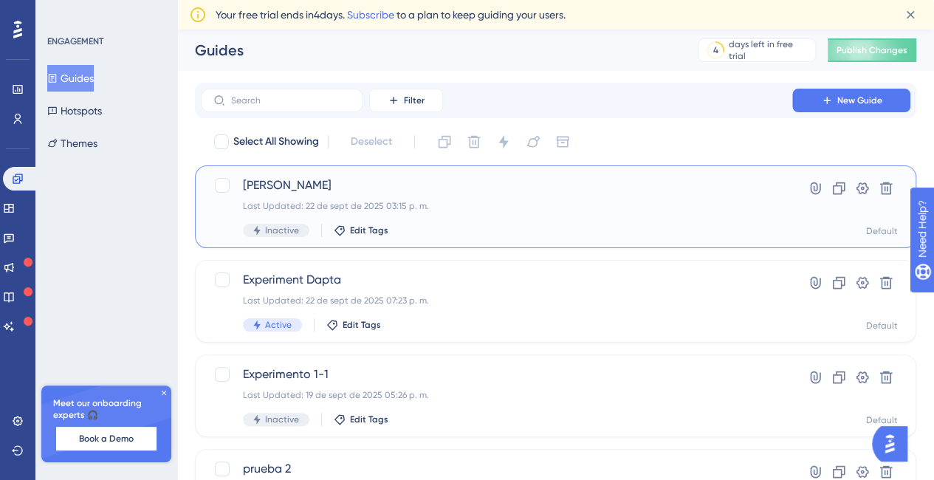
click at [297, 177] on span "[PERSON_NAME]" at bounding box center [496, 185] width 507 height 18
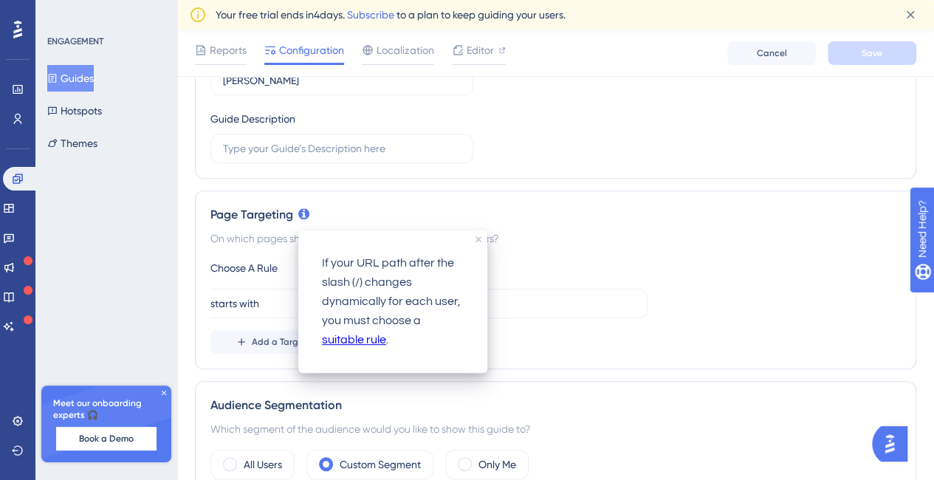
scroll to position [295, 0]
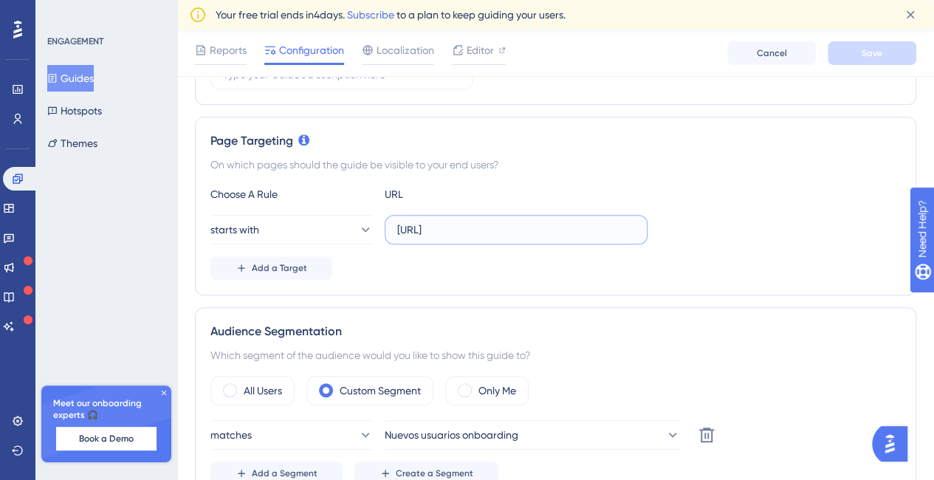
drag, startPoint x: 478, startPoint y: 228, endPoint x: 465, endPoint y: 224, distance: 14.0
click at [464, 224] on input "[URL]" at bounding box center [516, 229] width 238 height 16
click at [465, 233] on input "[URL]" at bounding box center [516, 229] width 238 height 16
drag, startPoint x: 462, startPoint y: 227, endPoint x: 478, endPoint y: 227, distance: 16.2
click at [478, 227] on input "[URL]" at bounding box center [516, 229] width 238 height 16
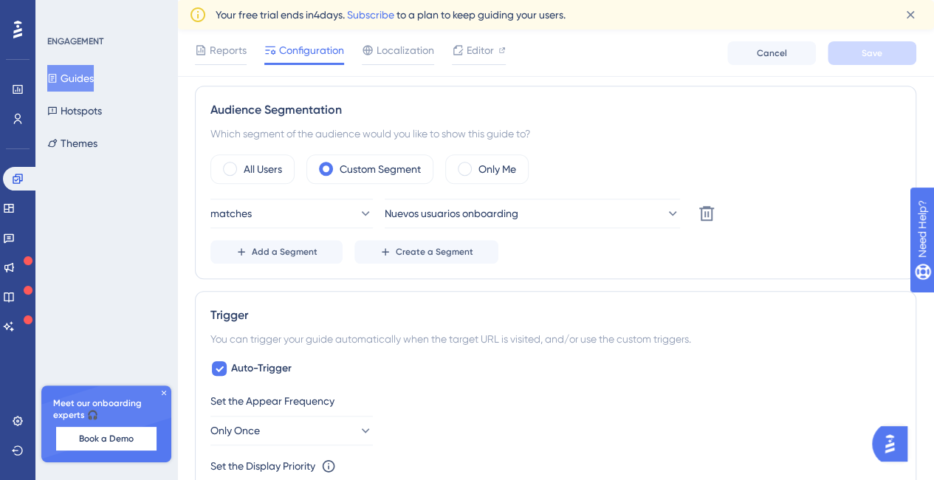
scroll to position [369, 0]
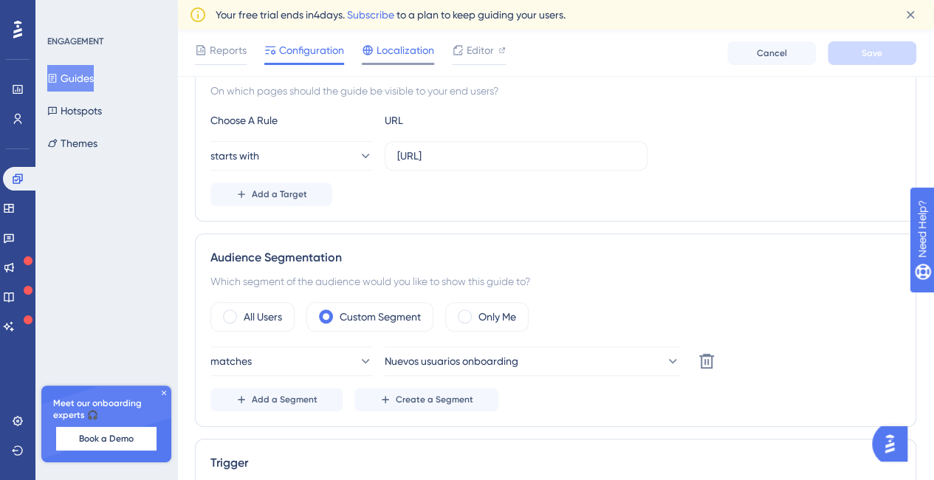
click at [402, 35] on div "Reports Configuration Localization Editor Cancel Save" at bounding box center [555, 53] width 757 height 47
click at [404, 55] on span "Localization" at bounding box center [405, 50] width 58 height 18
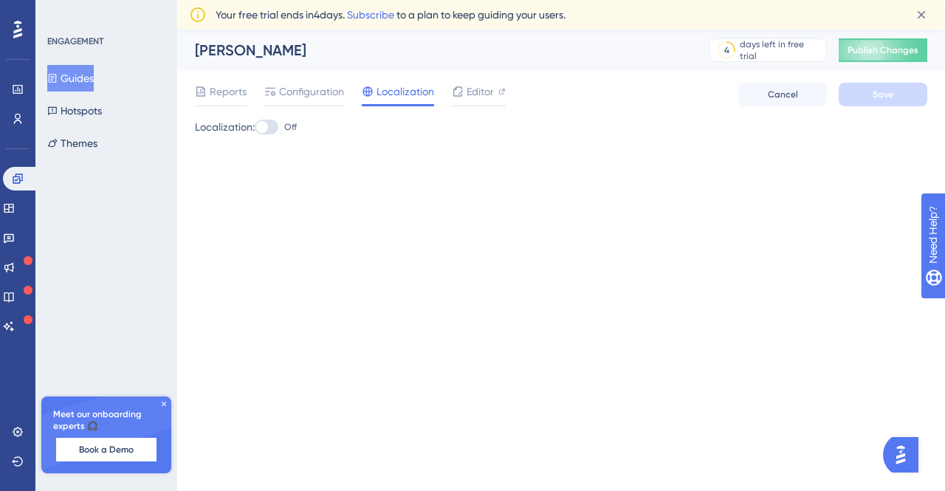
click at [279, 115] on div "Reports Configuration Localization Editor Cancel Save" at bounding box center [561, 94] width 732 height 47
click at [278, 120] on div at bounding box center [267, 127] width 24 height 15
click at [255, 127] on input "Off" at bounding box center [254, 127] width 1 height 1
checkbox input "true"
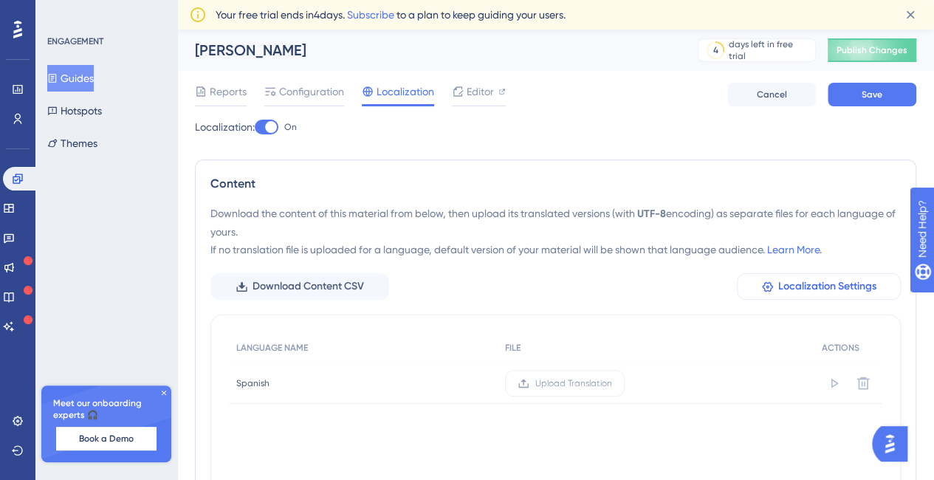
click at [786, 295] on button "Localization Settings" at bounding box center [819, 286] width 164 height 27
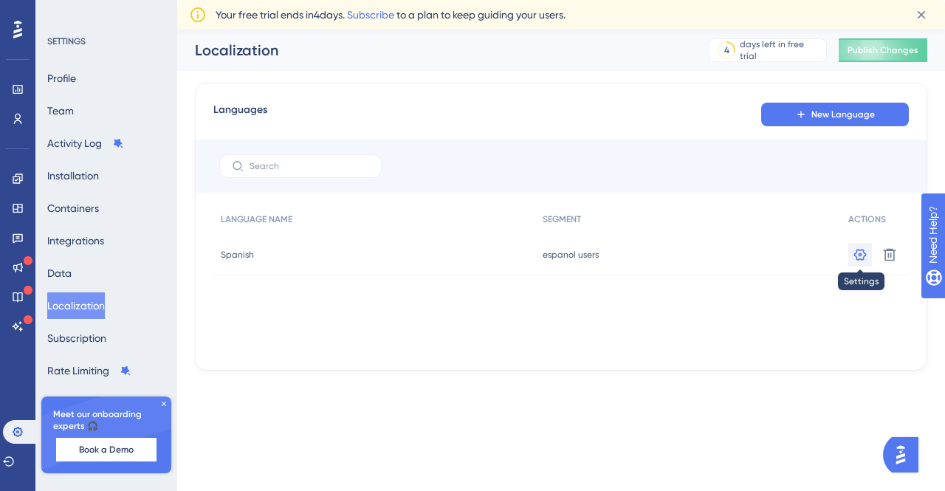
click at [851, 252] on button at bounding box center [860, 255] width 24 height 24
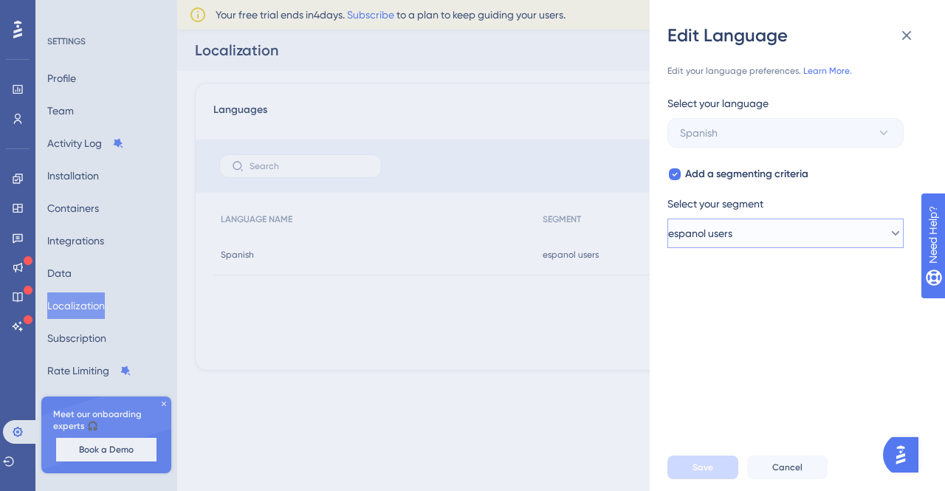
click at [888, 240] on icon at bounding box center [895, 233] width 15 height 15
click at [889, 197] on div "Select your segment" at bounding box center [785, 207] width 236 height 24
click at [790, 469] on span "Cancel" at bounding box center [787, 467] width 30 height 12
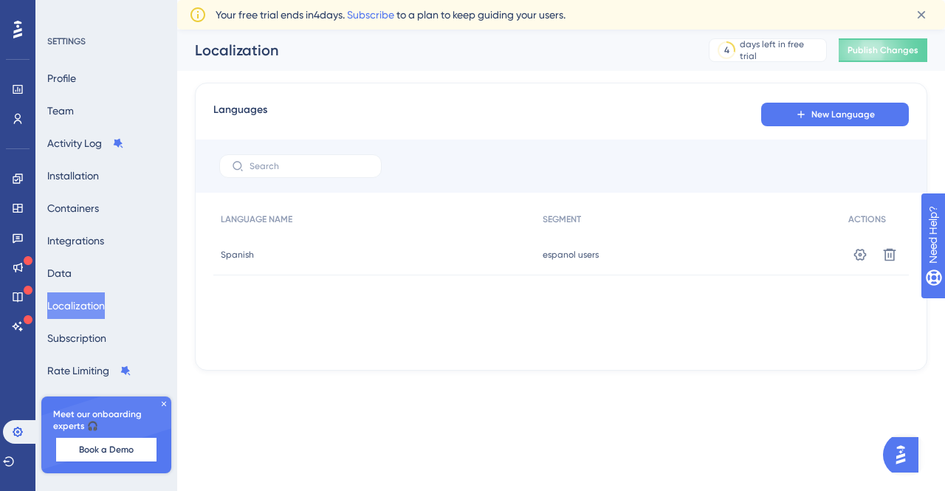
click at [102, 301] on button "Localization" at bounding box center [76, 305] width 58 height 27
click at [105, 300] on button "Localization" at bounding box center [76, 305] width 58 height 27
click at [18, 185] on link at bounding box center [18, 179] width 12 height 24
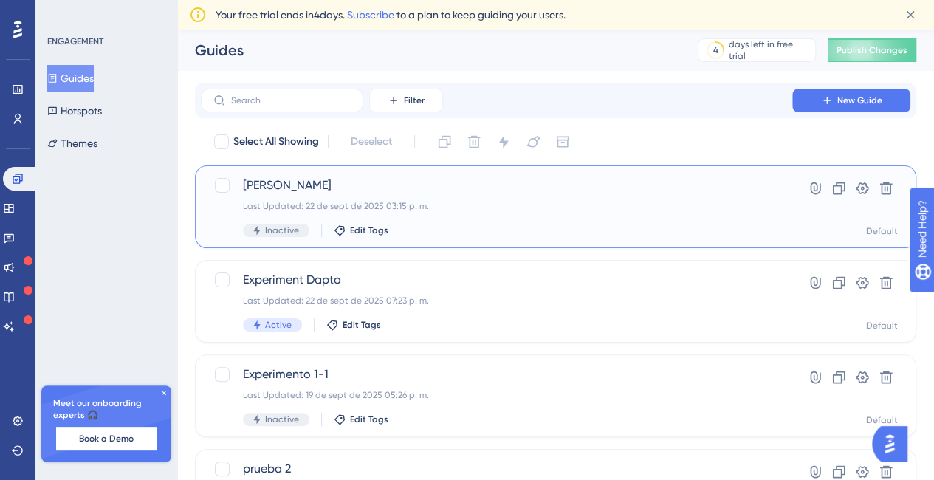
click at [313, 182] on span "[PERSON_NAME]" at bounding box center [496, 185] width 507 height 18
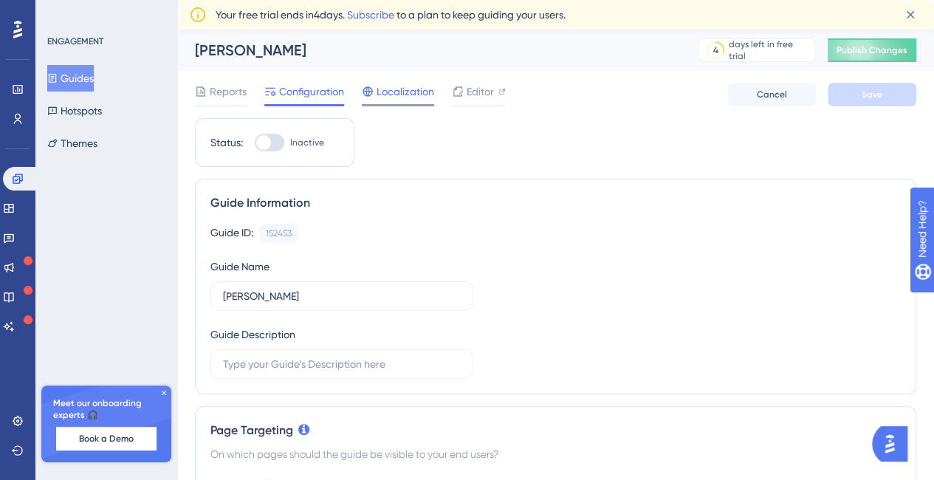
click at [397, 94] on span "Localization" at bounding box center [405, 92] width 58 height 18
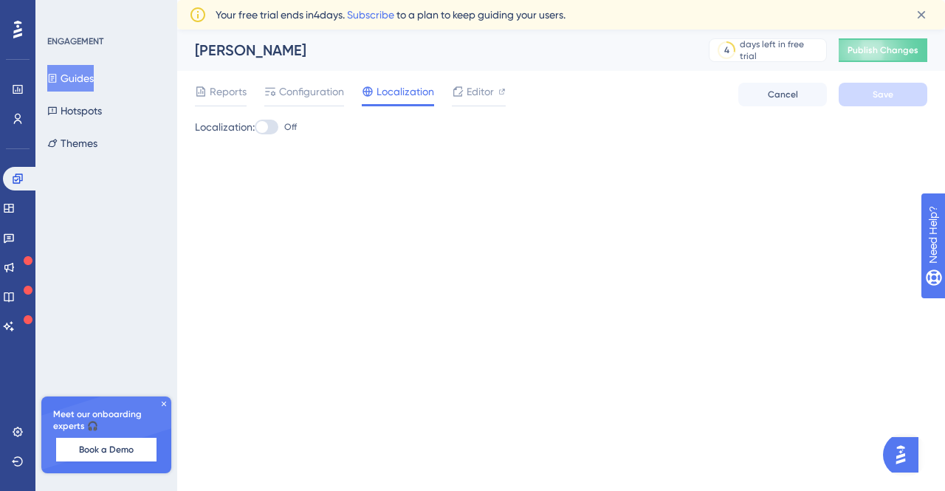
click at [268, 126] on div at bounding box center [262, 127] width 12 height 12
click at [255, 127] on input "Off" at bounding box center [254, 127] width 1 height 1
checkbox input "true"
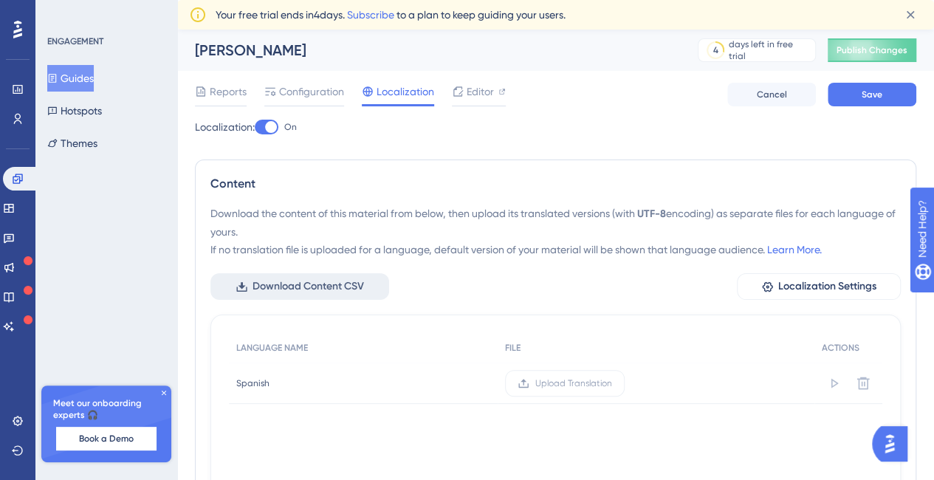
click at [320, 292] on span "Download Content CSV" at bounding box center [307, 287] width 111 height 18
click at [331, 86] on span "Configuration" at bounding box center [311, 92] width 65 height 18
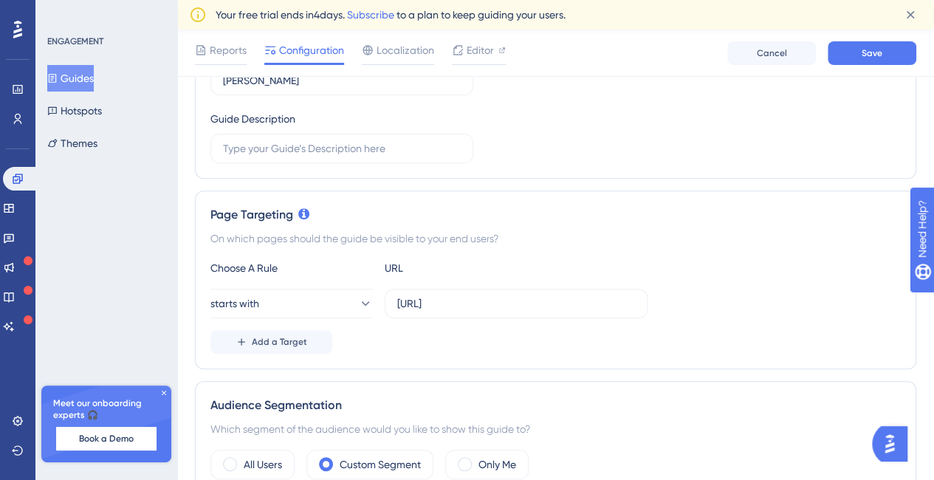
scroll to position [295, 0]
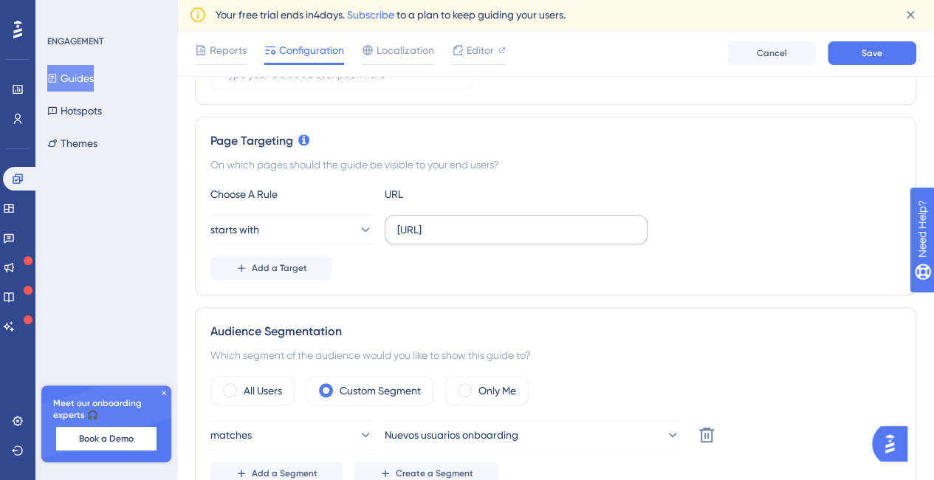
drag, startPoint x: 395, startPoint y: 230, endPoint x: 638, endPoint y: 232, distance: 243.6
click at [638, 232] on label "[URL]" at bounding box center [516, 230] width 263 height 30
click at [447, 230] on input "[URL]" at bounding box center [516, 229] width 238 height 16
click at [421, 235] on input "[URL]" at bounding box center [516, 229] width 238 height 16
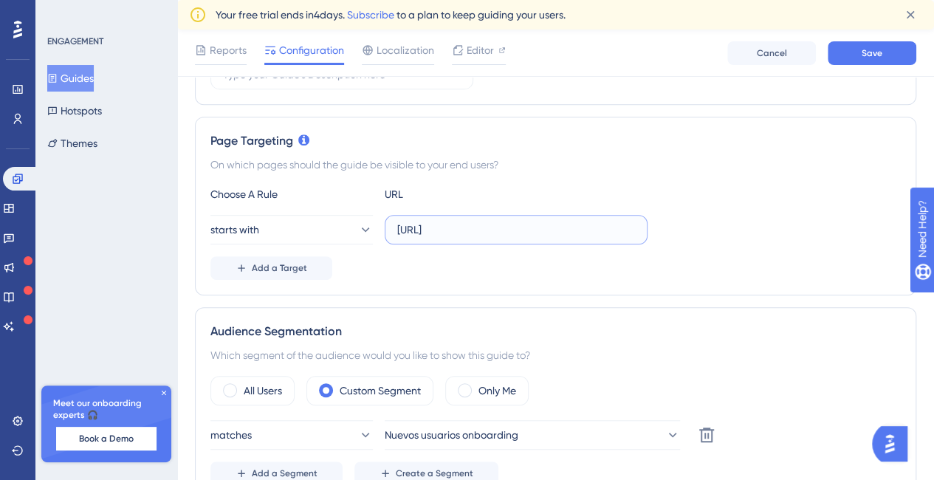
drag, startPoint x: 442, startPoint y: 232, endPoint x: 650, endPoint y: 227, distance: 207.5
click at [650, 227] on div "starts with [URL]" at bounding box center [555, 230] width 690 height 30
click at [599, 234] on input "[URL]" at bounding box center [516, 229] width 238 height 16
click at [291, 265] on span "Add a Target" at bounding box center [279, 268] width 55 height 12
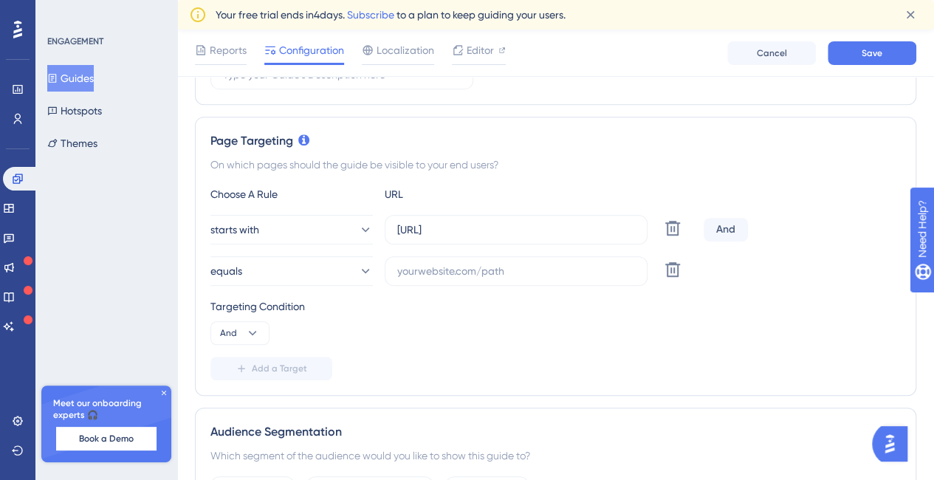
scroll to position [0, 0]
click at [357, 271] on icon at bounding box center [364, 271] width 15 height 15
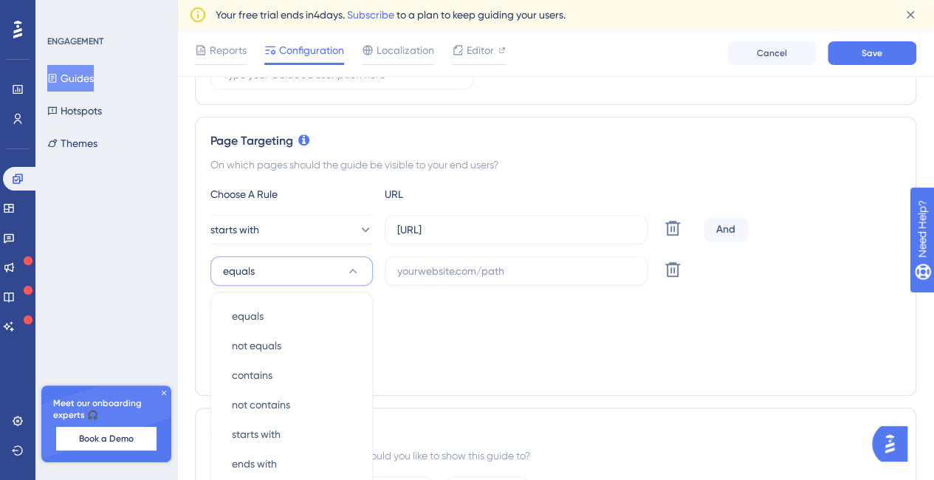
scroll to position [456, 0]
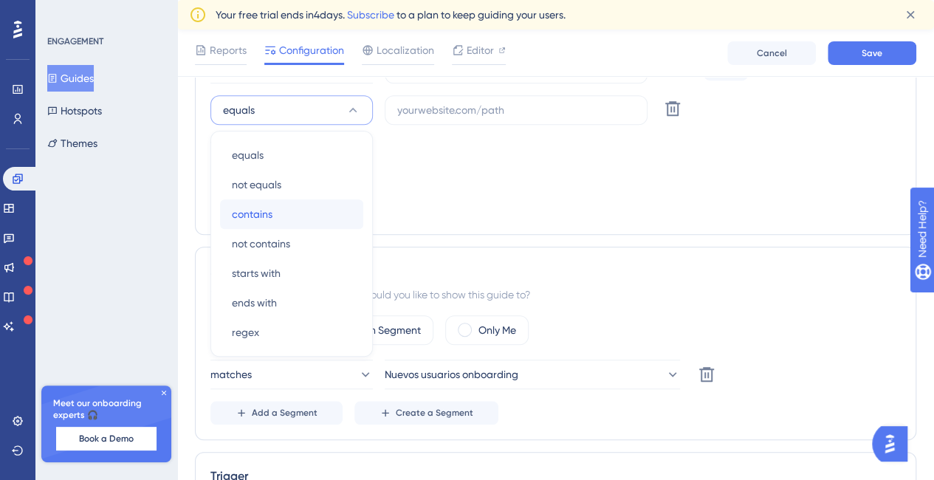
click at [289, 216] on div "contains contains" at bounding box center [292, 214] width 120 height 30
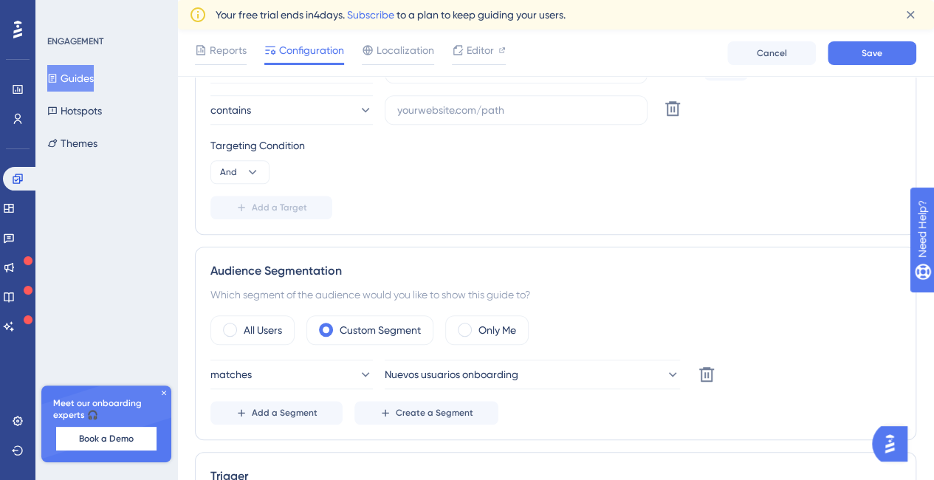
scroll to position [235, 0]
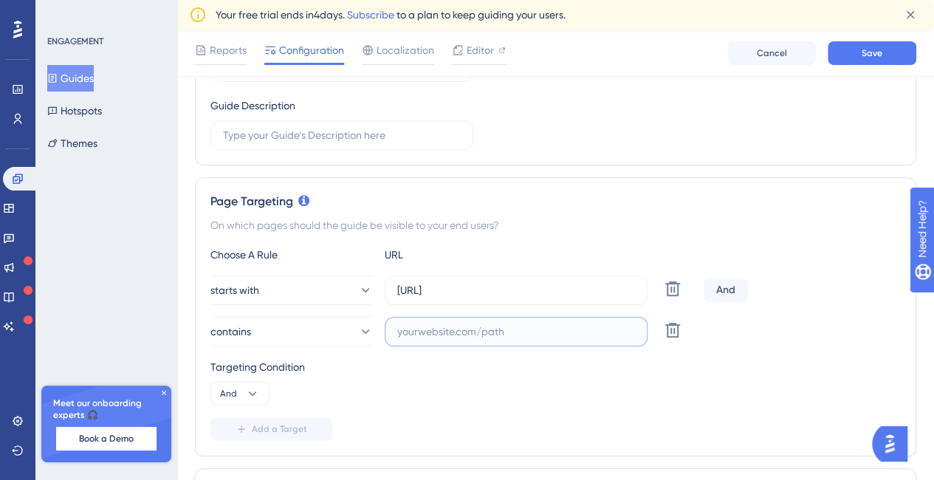
click at [459, 333] on input "text" at bounding box center [516, 331] width 238 height 16
drag, startPoint x: 324, startPoint y: 15, endPoint x: 364, endPoint y: 120, distance: 112.1
click at [318, 16] on span "Your free trial ends [DATE]. Subscribe to a plan to keep guiding your users." at bounding box center [391, 15] width 350 height 18
click at [588, 24] on div "Your free trial ends [DATE]. Subscribe to a plan to keep guiding your users." at bounding box center [555, 15] width 733 height 24
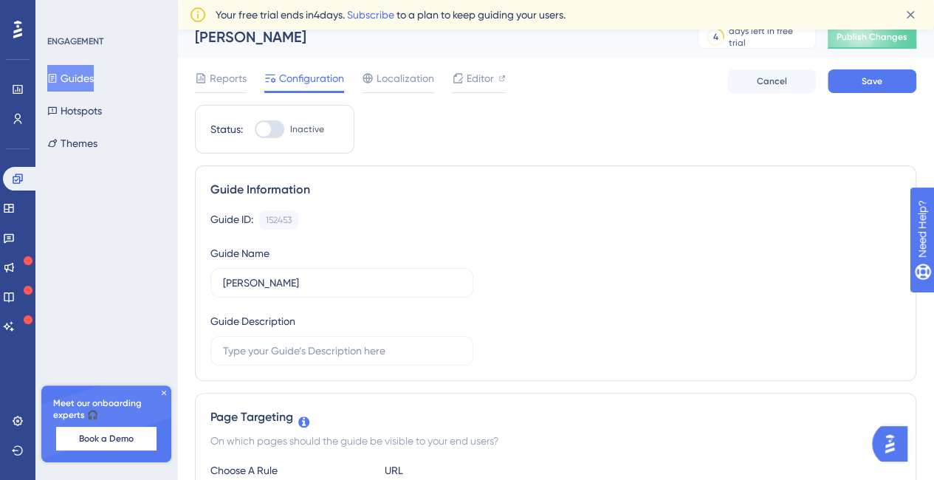
scroll to position [0, 0]
